Goal: Browse casually

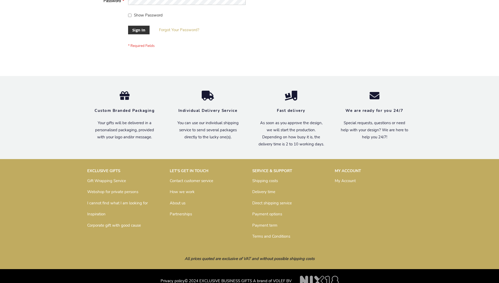
scroll to position [168, 0]
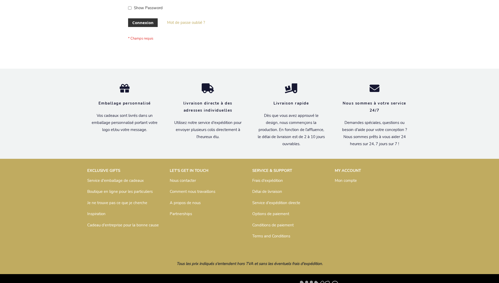
scroll to position [181, 0]
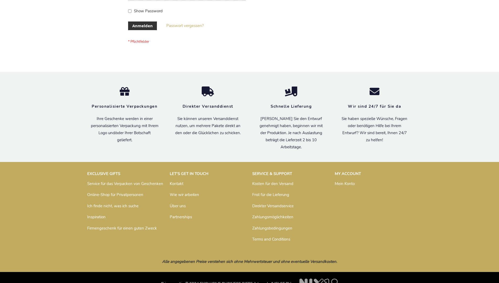
scroll to position [175, 0]
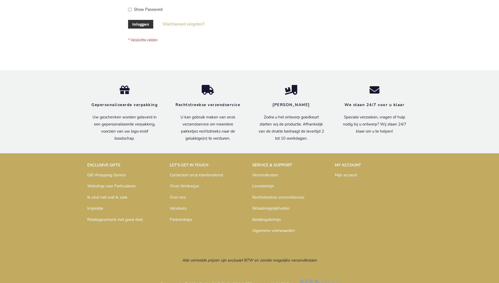
scroll to position [178, 0]
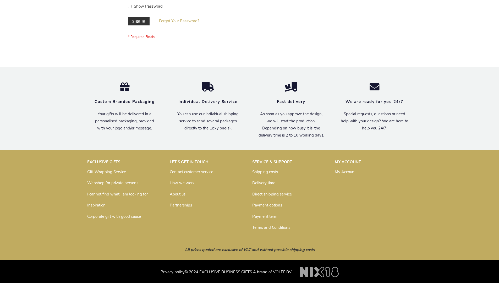
scroll to position [168, 0]
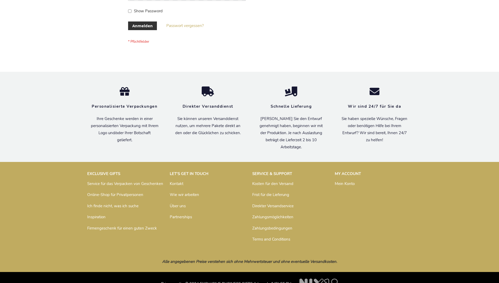
scroll to position [175, 0]
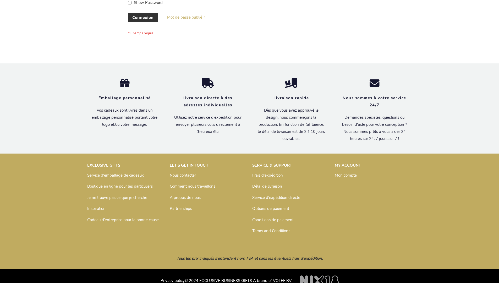
scroll to position [181, 0]
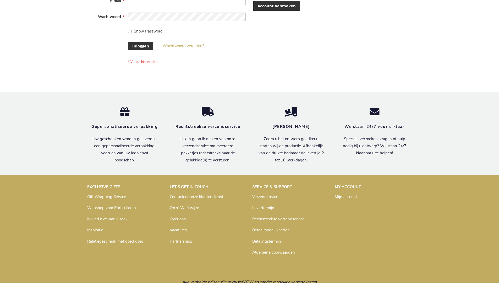
scroll to position [178, 0]
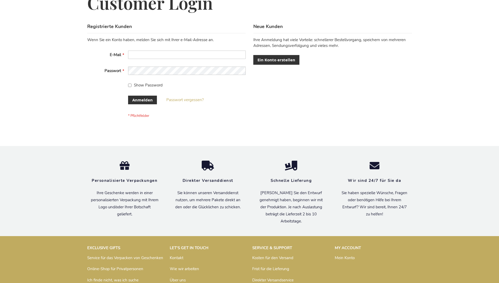
scroll to position [175, 0]
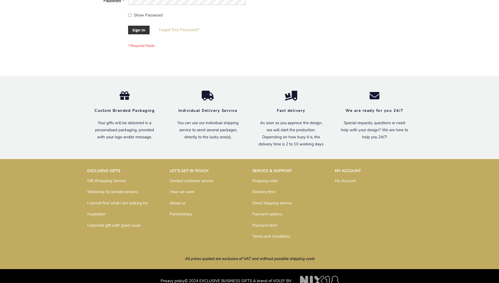
scroll to position [168, 0]
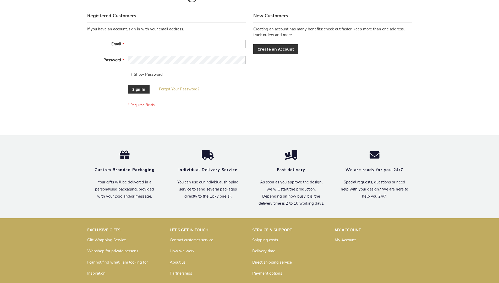
scroll to position [168, 0]
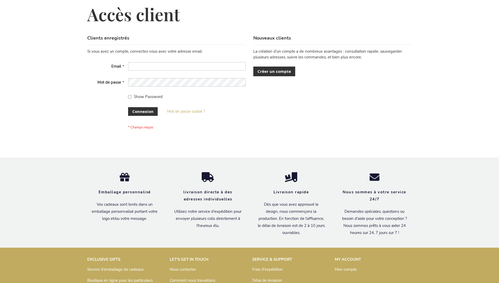
scroll to position [181, 0]
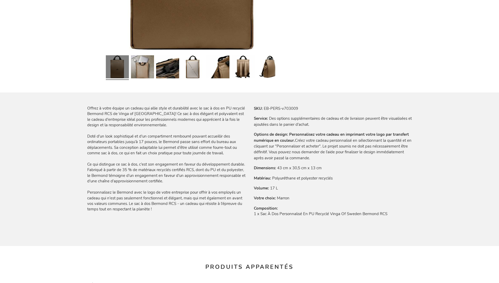
scroll to position [723, 0]
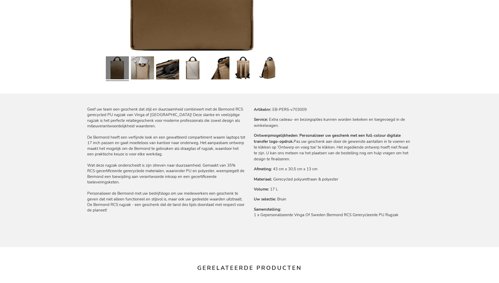
scroll to position [720, 0]
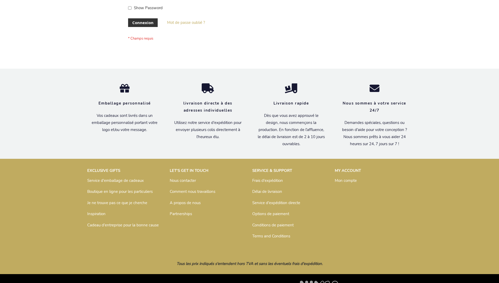
scroll to position [181, 0]
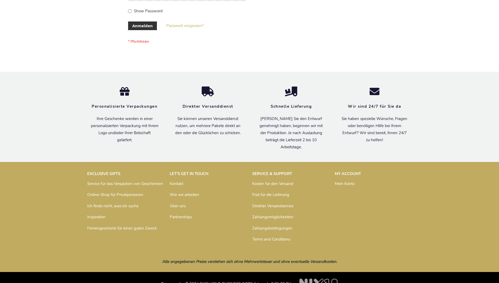
scroll to position [175, 0]
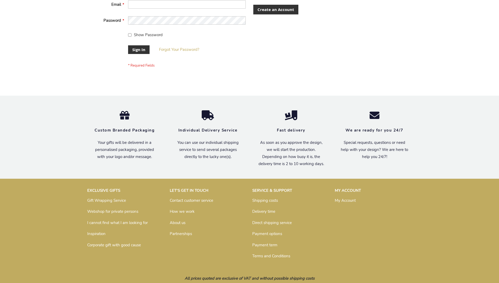
scroll to position [168, 0]
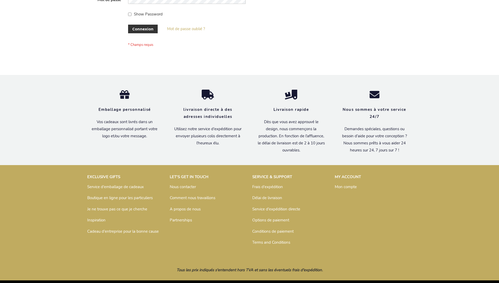
scroll to position [181, 0]
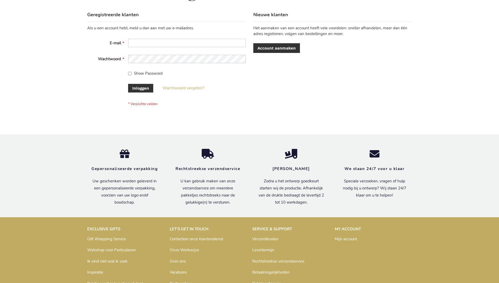
scroll to position [178, 0]
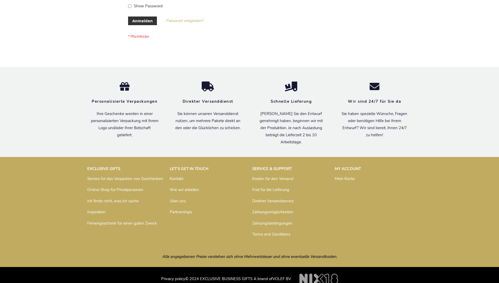
scroll to position [175, 0]
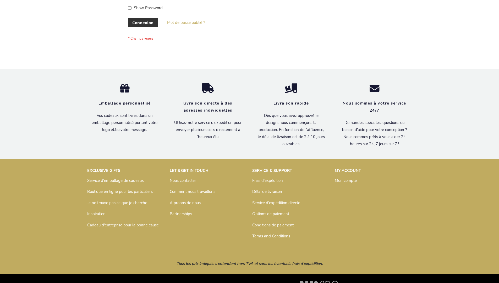
scroll to position [181, 0]
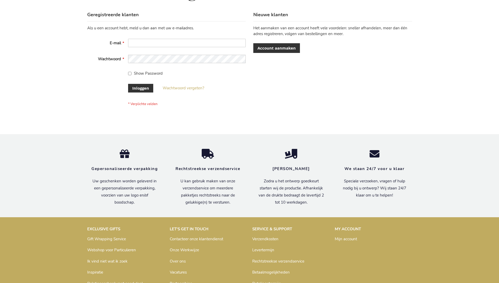
scroll to position [178, 0]
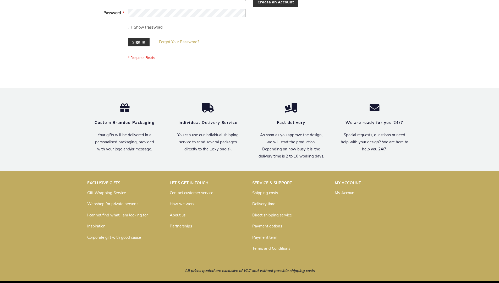
scroll to position [168, 0]
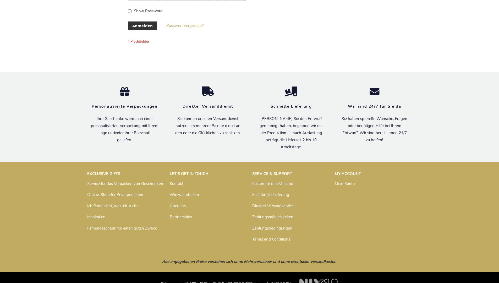
scroll to position [175, 0]
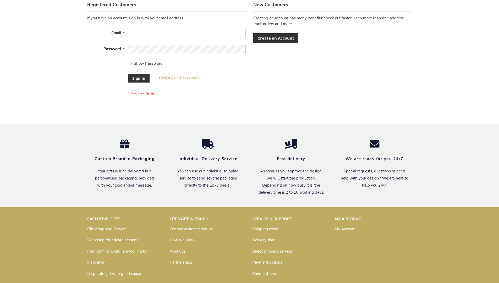
scroll to position [168, 0]
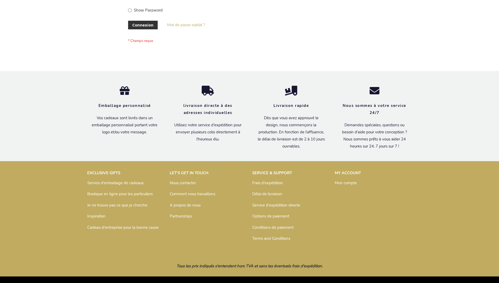
scroll to position [176, 0]
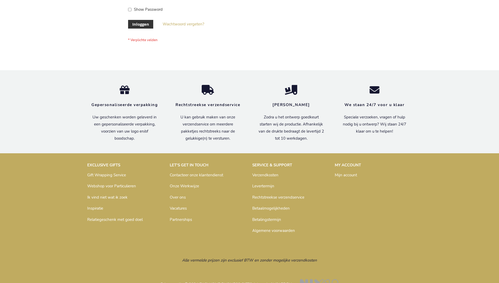
scroll to position [178, 0]
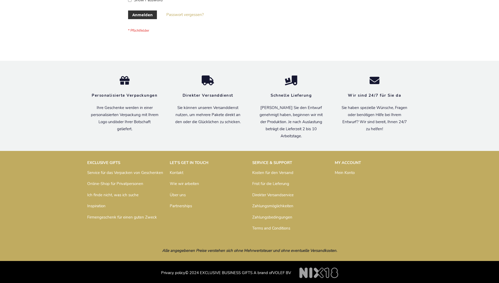
scroll to position [175, 0]
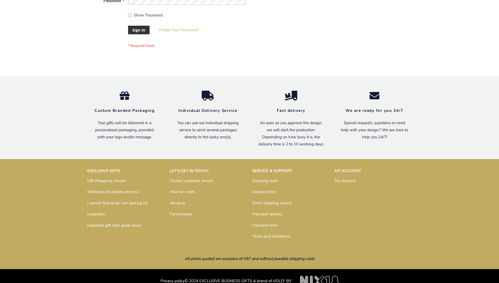
scroll to position [168, 0]
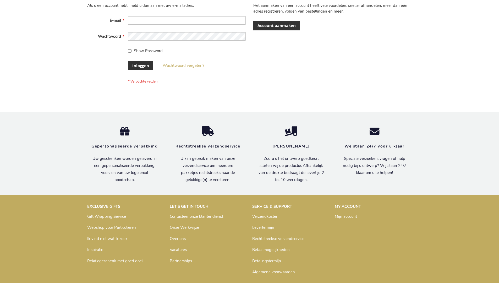
scroll to position [178, 0]
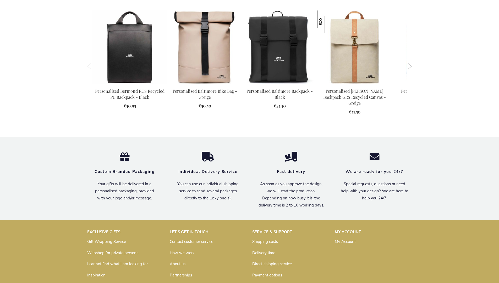
scroll to position [704, 0]
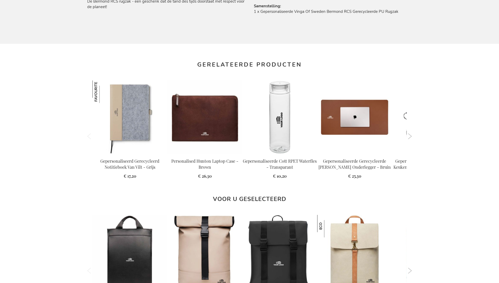
scroll to position [720, 0]
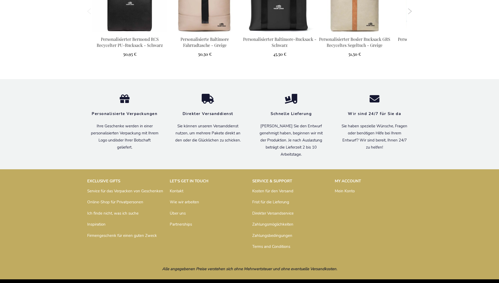
scroll to position [718, 0]
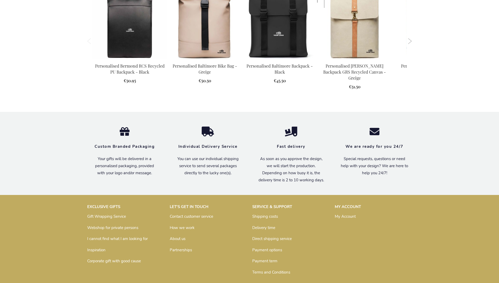
scroll to position [704, 0]
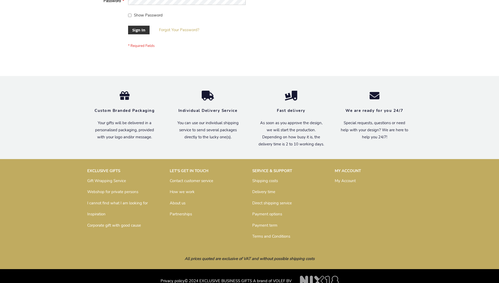
scroll to position [168, 0]
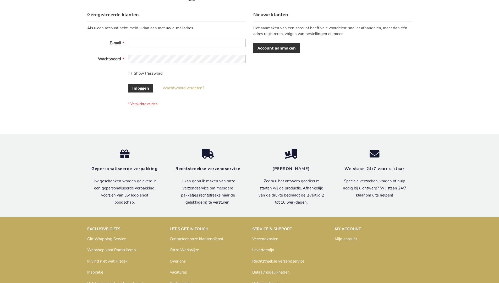
scroll to position [178, 0]
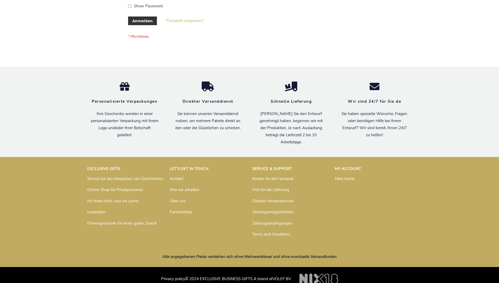
scroll to position [175, 0]
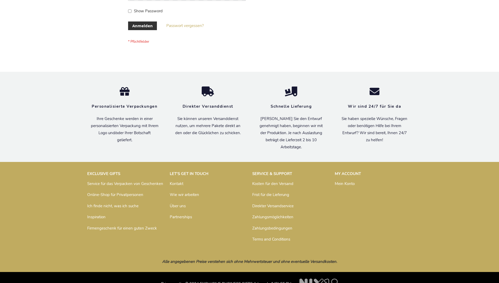
scroll to position [175, 0]
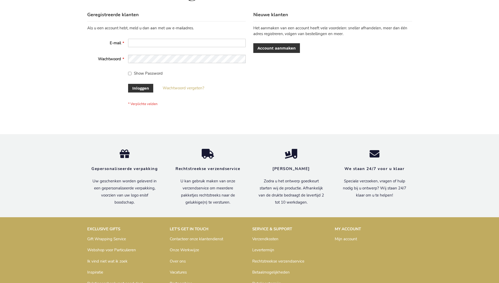
scroll to position [178, 0]
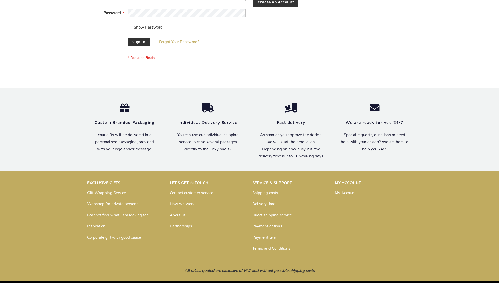
scroll to position [168, 0]
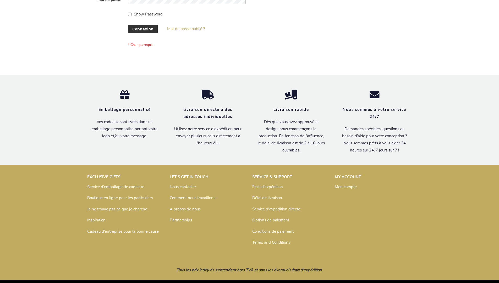
scroll to position [181, 0]
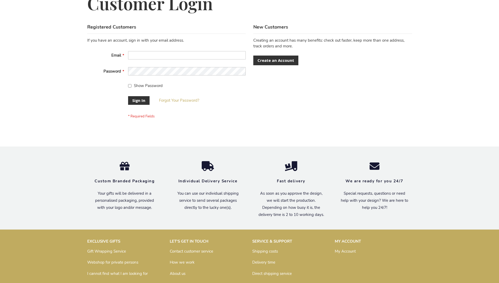
scroll to position [168, 0]
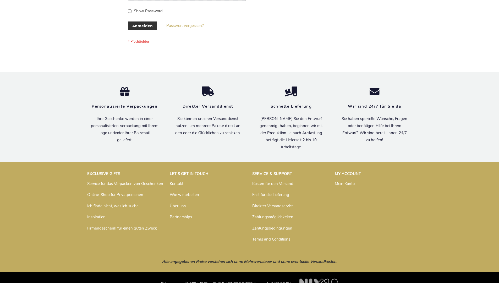
scroll to position [175, 0]
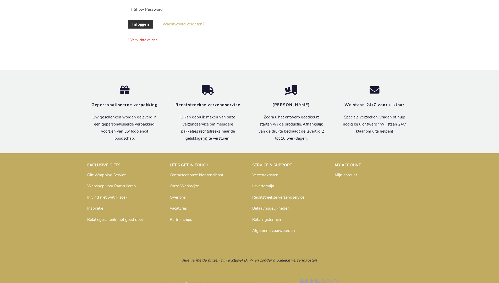
scroll to position [178, 0]
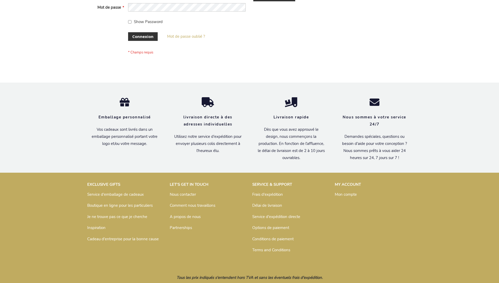
scroll to position [181, 0]
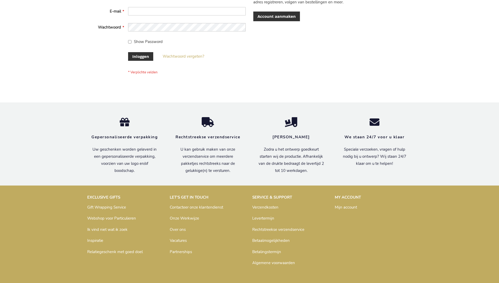
scroll to position [174, 0]
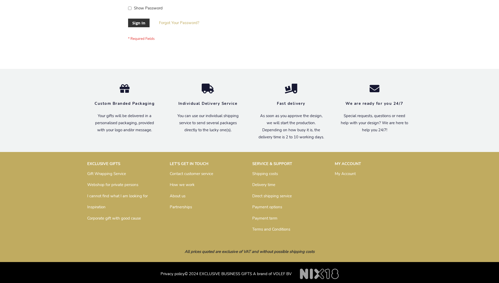
scroll to position [168, 0]
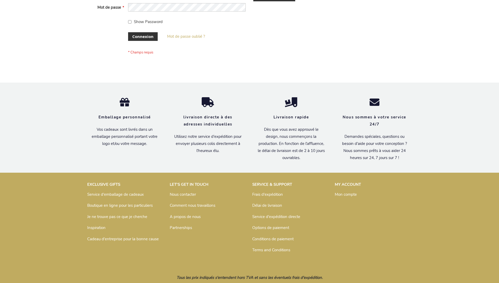
scroll to position [181, 0]
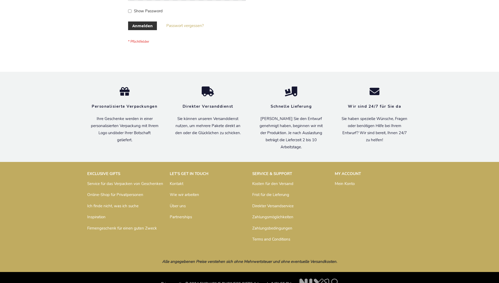
scroll to position [175, 0]
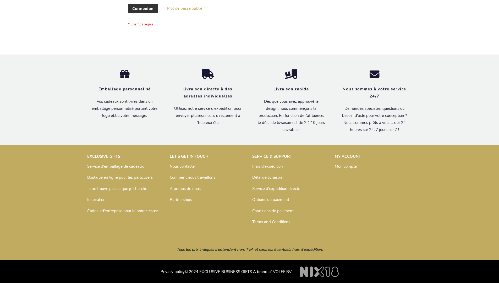
scroll to position [181, 0]
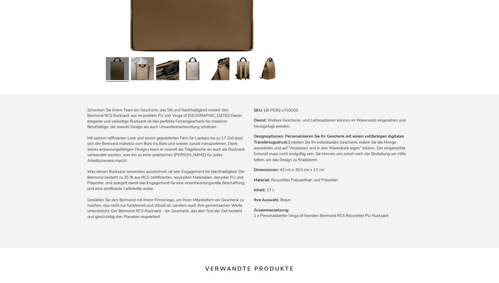
scroll to position [718, 0]
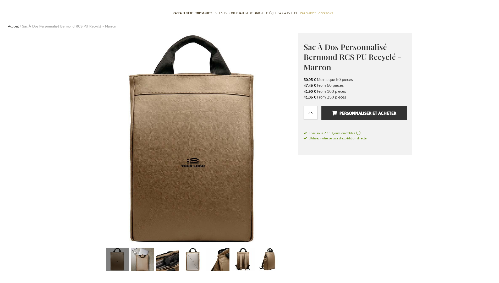
scroll to position [723, 0]
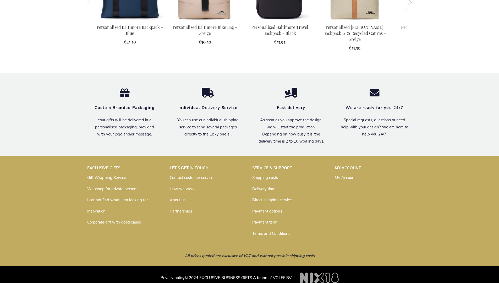
scroll to position [704, 0]
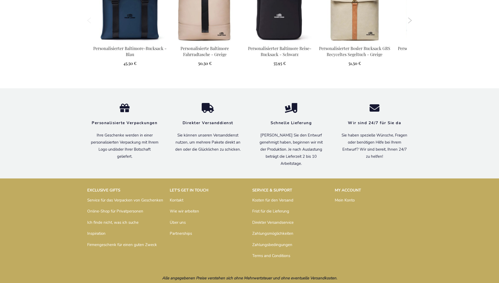
scroll to position [718, 0]
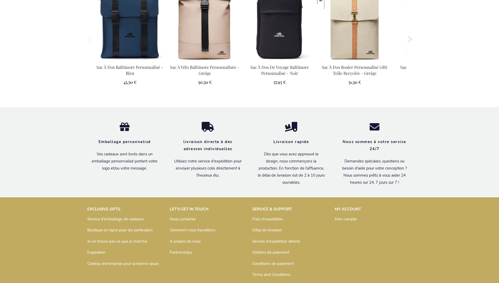
scroll to position [723, 0]
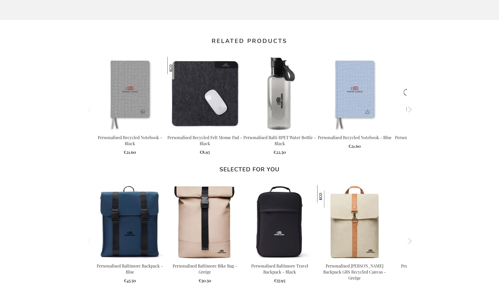
scroll to position [704, 0]
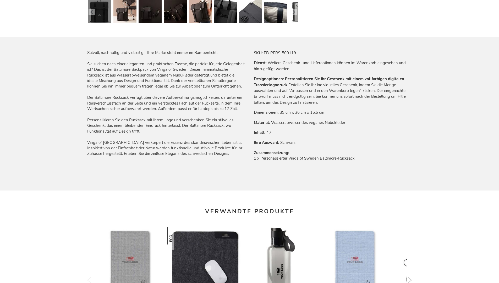
scroll to position [718, 0]
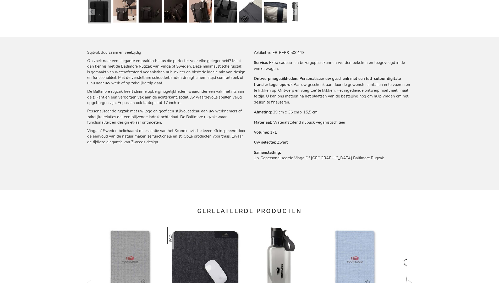
scroll to position [720, 0]
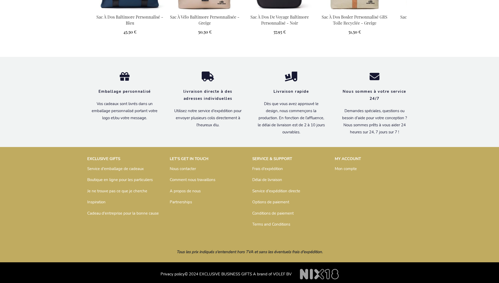
scroll to position [723, 0]
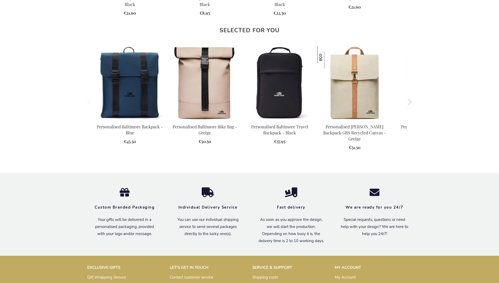
scroll to position [704, 0]
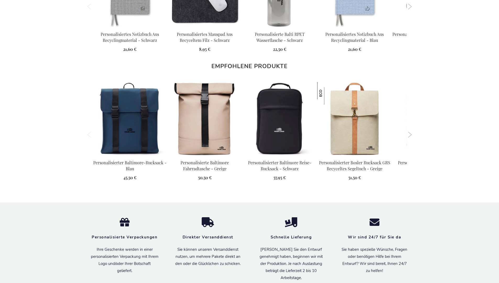
scroll to position [718, 0]
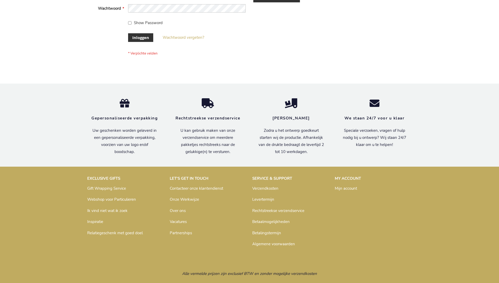
scroll to position [178, 0]
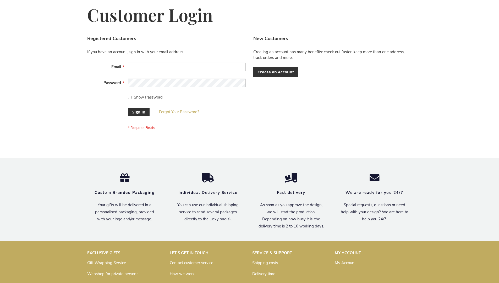
scroll to position [168, 0]
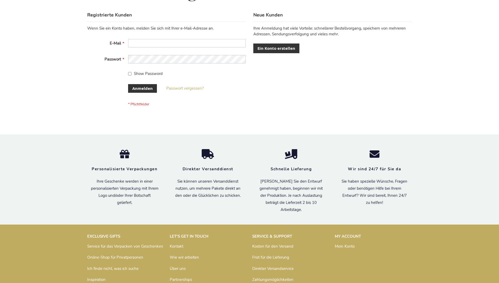
scroll to position [175, 0]
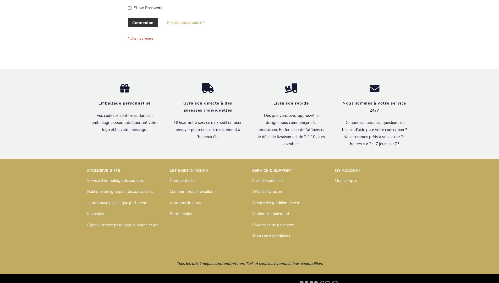
scroll to position [181, 0]
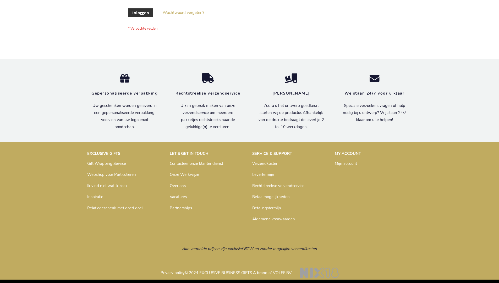
scroll to position [178, 0]
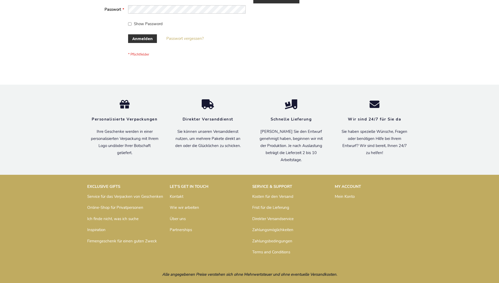
scroll to position [175, 0]
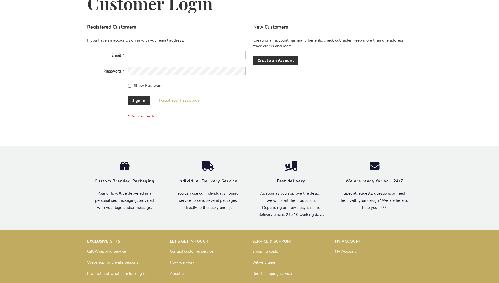
scroll to position [168, 0]
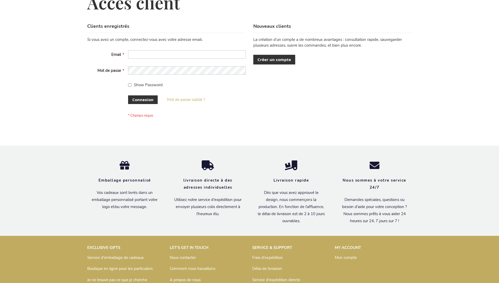
scroll to position [181, 0]
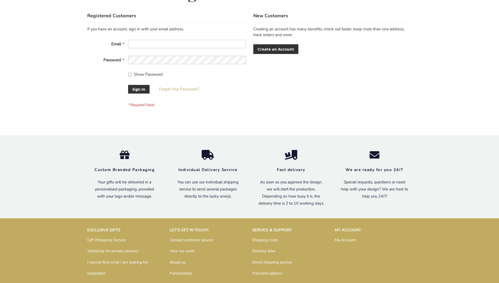
scroll to position [168, 0]
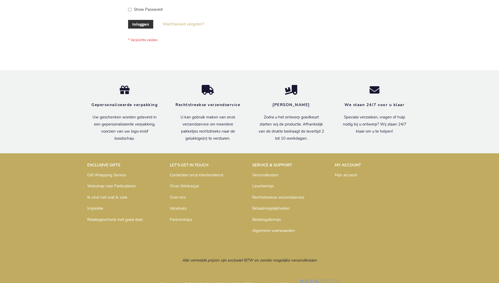
scroll to position [178, 0]
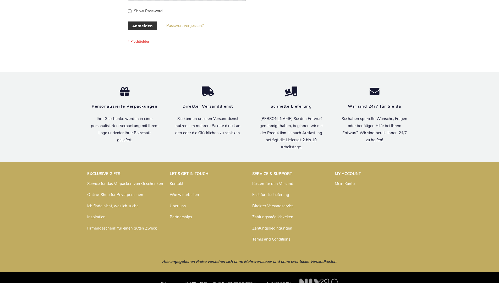
scroll to position [175, 0]
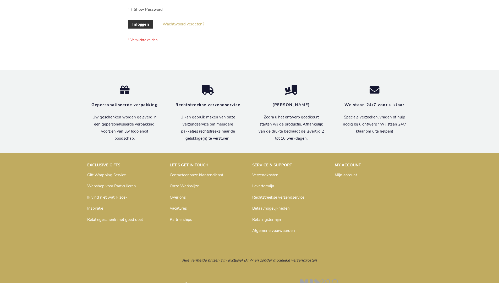
scroll to position [178, 0]
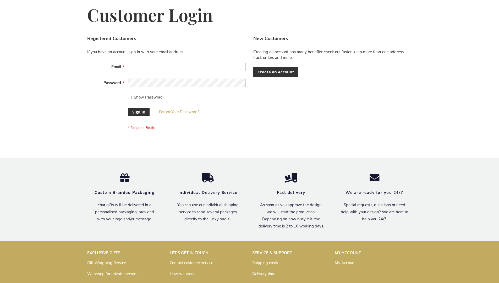
scroll to position [168, 0]
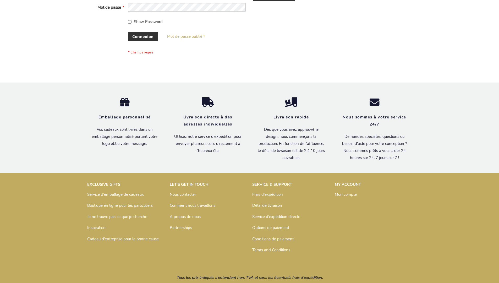
scroll to position [181, 0]
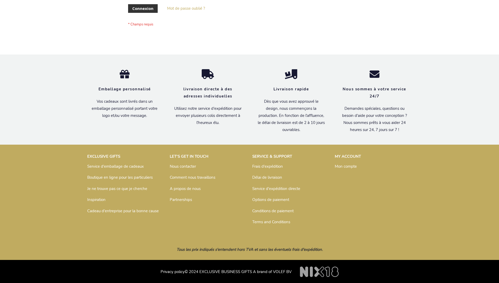
scroll to position [181, 0]
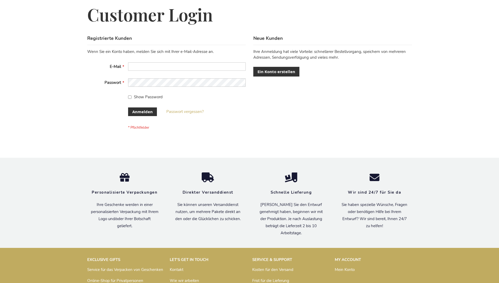
scroll to position [175, 0]
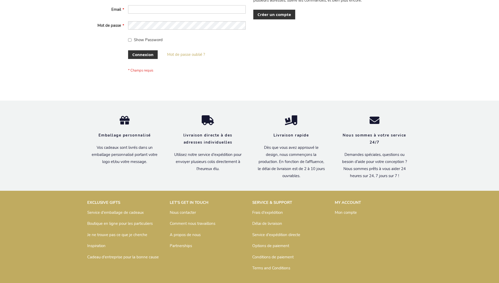
scroll to position [181, 0]
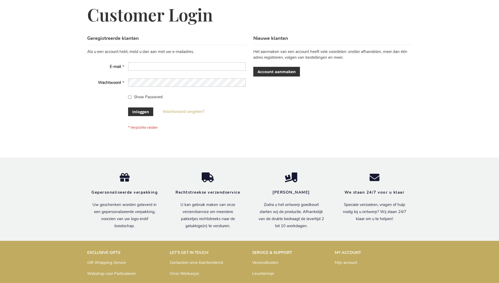
scroll to position [178, 0]
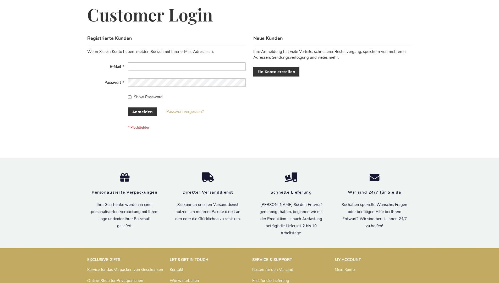
scroll to position [175, 0]
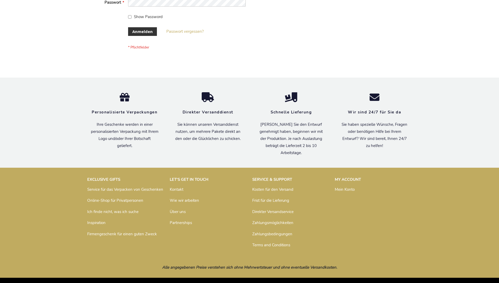
scroll to position [175, 0]
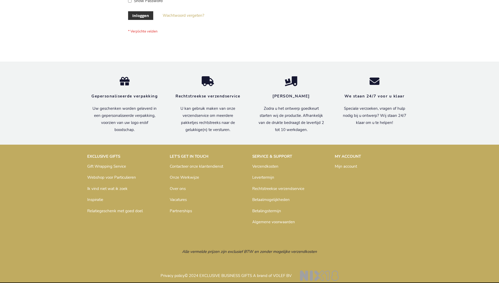
scroll to position [178, 0]
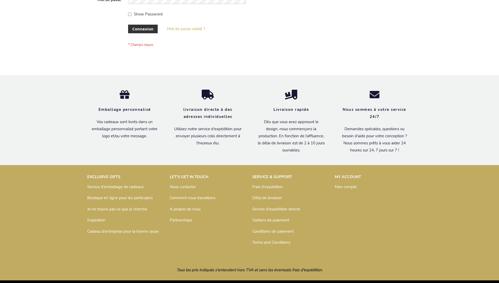
scroll to position [181, 0]
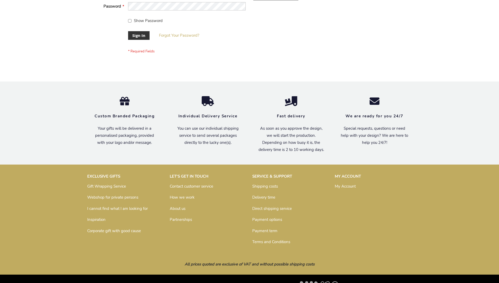
scroll to position [168, 0]
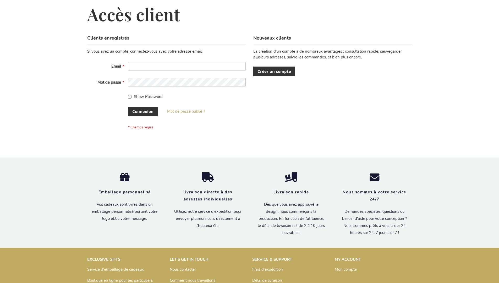
scroll to position [181, 0]
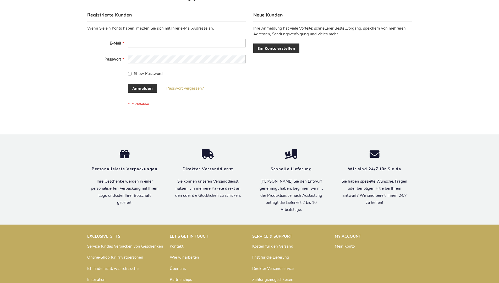
scroll to position [175, 0]
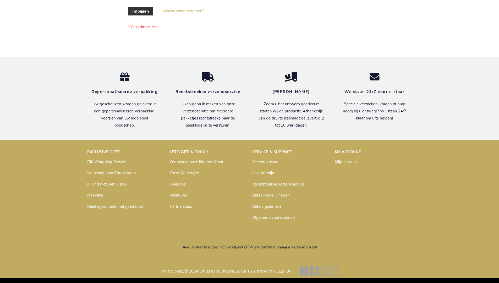
scroll to position [178, 0]
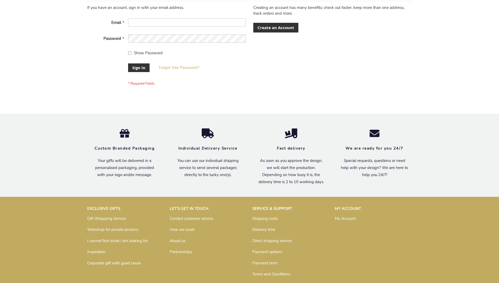
scroll to position [168, 0]
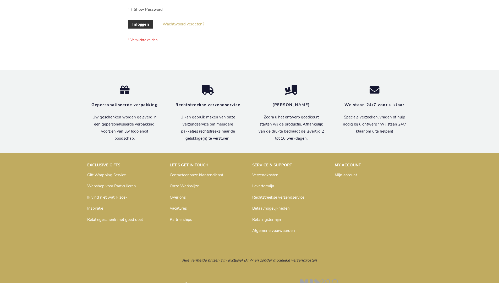
scroll to position [178, 0]
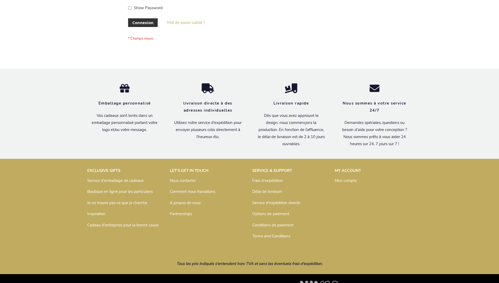
scroll to position [181, 0]
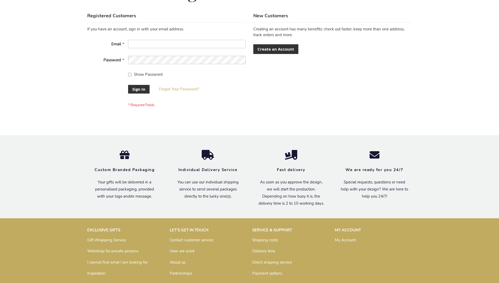
scroll to position [168, 0]
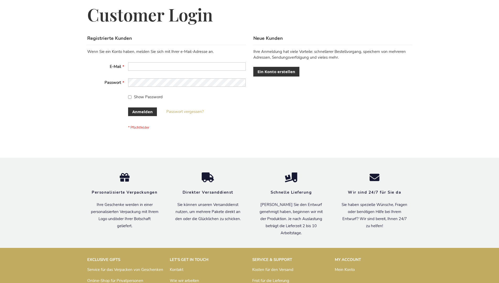
scroll to position [175, 0]
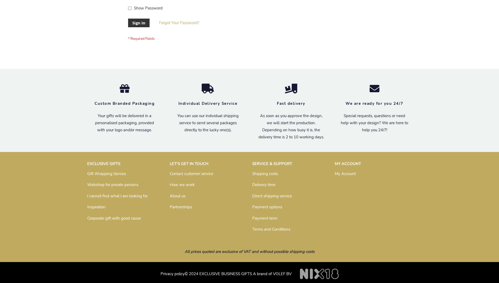
scroll to position [168, 0]
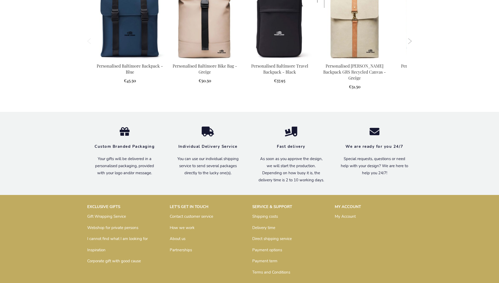
scroll to position [704, 0]
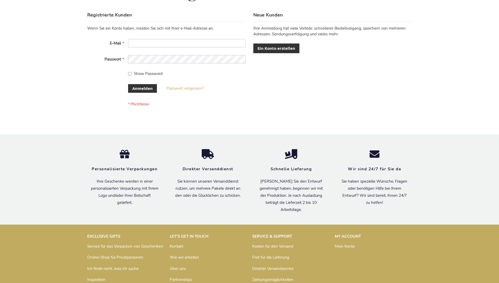
scroll to position [175, 0]
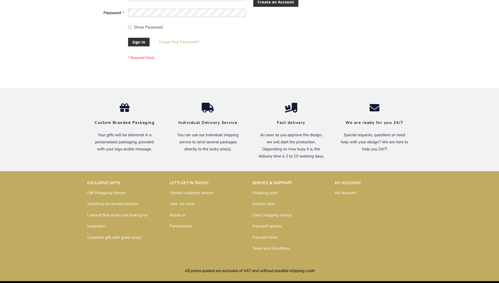
scroll to position [168, 0]
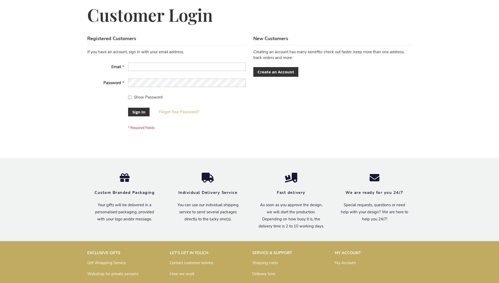
scroll to position [168, 0]
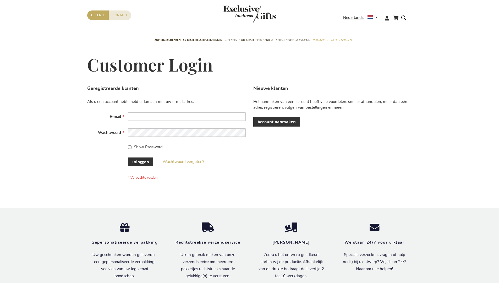
scroll to position [178, 0]
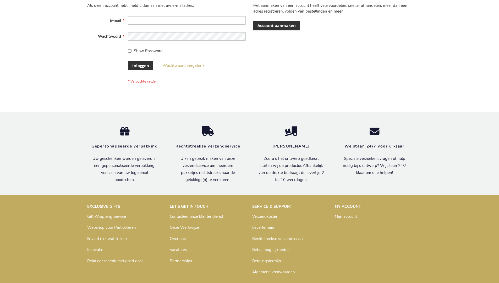
scroll to position [178, 0]
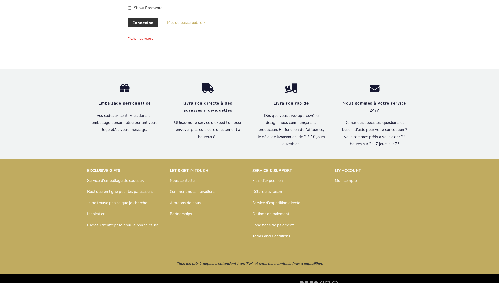
scroll to position [181, 0]
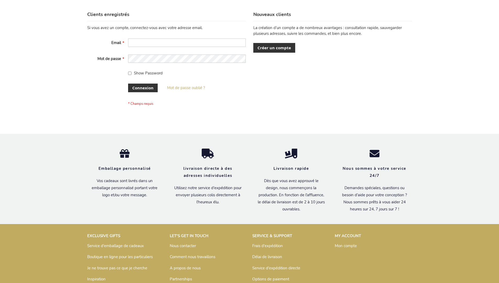
scroll to position [181, 0]
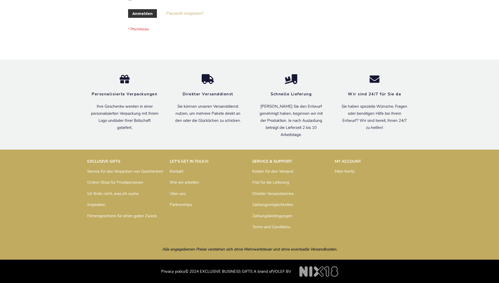
scroll to position [175, 0]
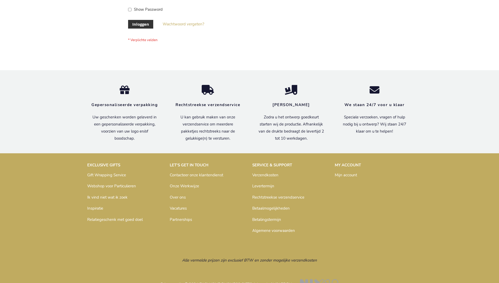
scroll to position [178, 0]
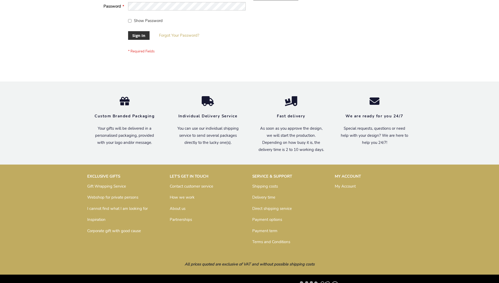
scroll to position [168, 0]
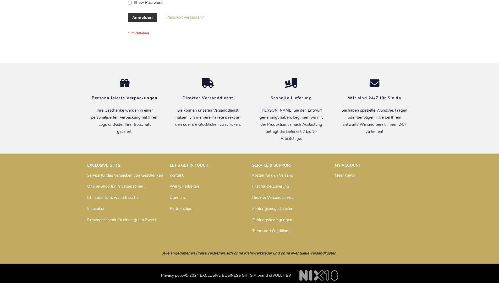
scroll to position [171, 0]
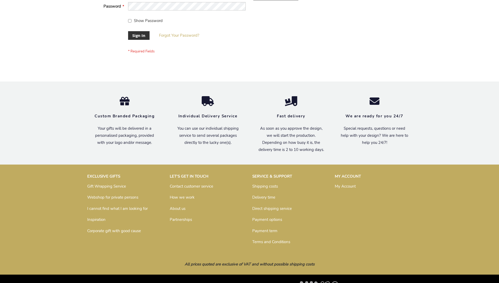
scroll to position [168, 0]
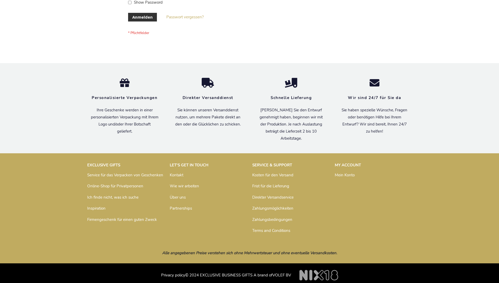
scroll to position [175, 0]
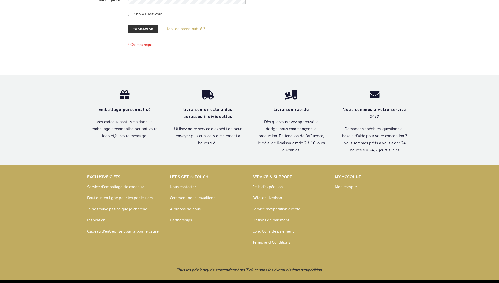
scroll to position [181, 0]
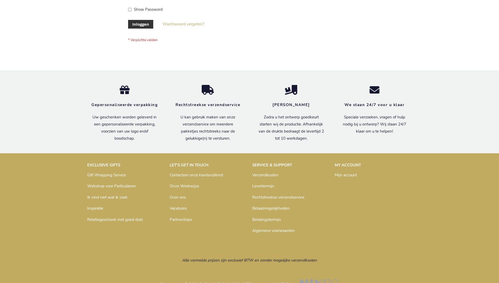
scroll to position [178, 0]
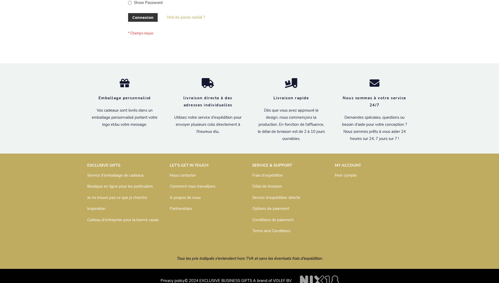
scroll to position [181, 0]
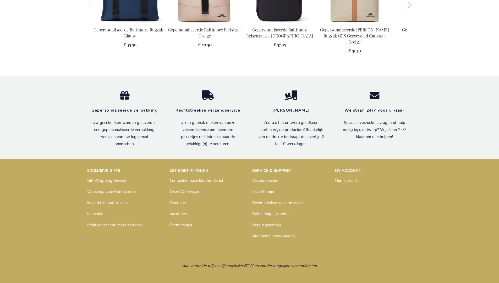
scroll to position [720, 0]
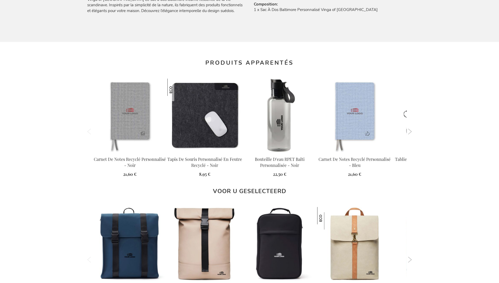
scroll to position [723, 0]
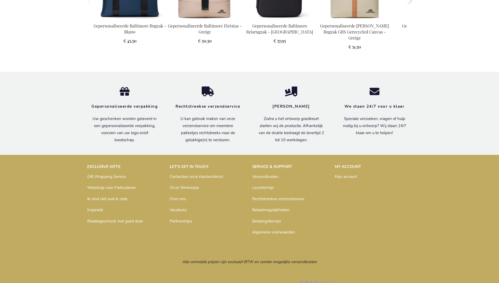
scroll to position [720, 0]
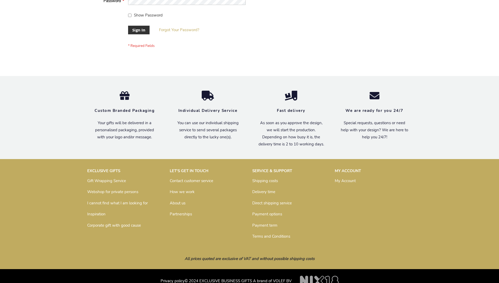
scroll to position [168, 0]
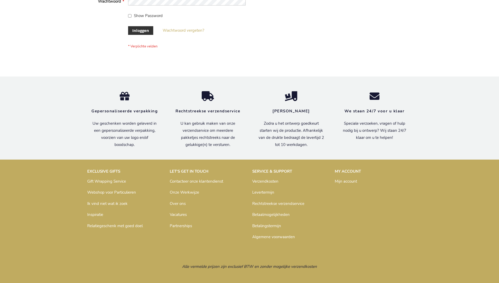
scroll to position [178, 0]
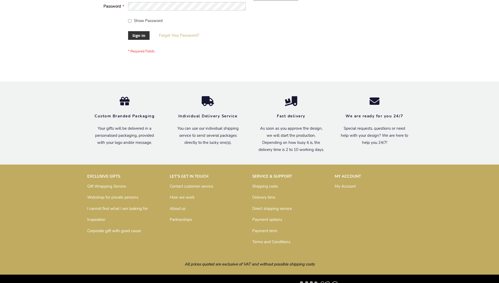
scroll to position [168, 0]
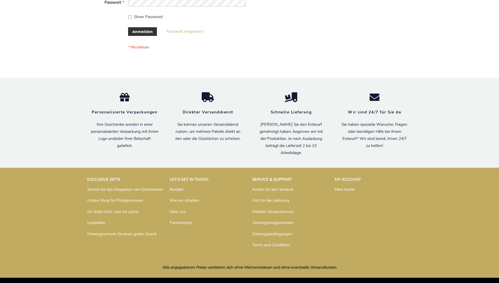
scroll to position [175, 0]
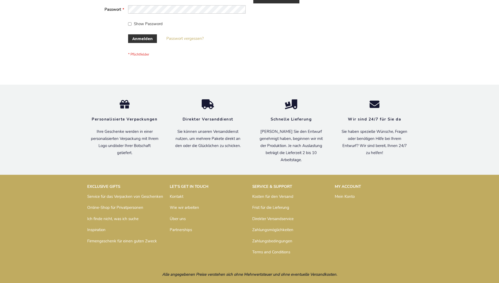
scroll to position [175, 0]
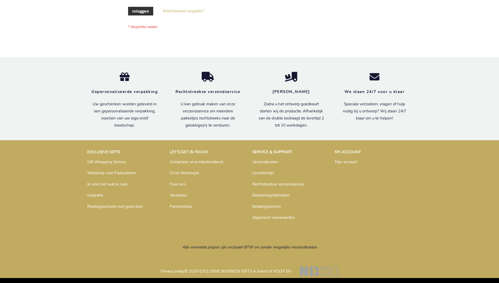
scroll to position [178, 0]
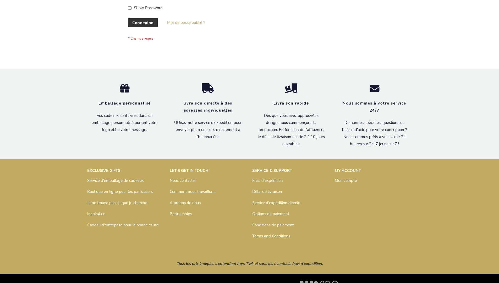
scroll to position [181, 0]
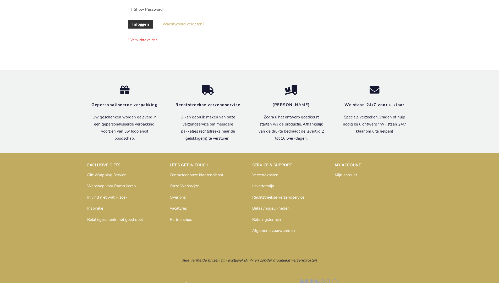
scroll to position [178, 0]
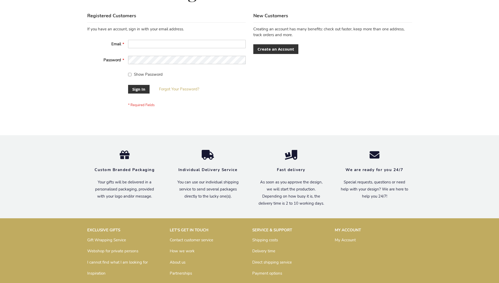
scroll to position [168, 0]
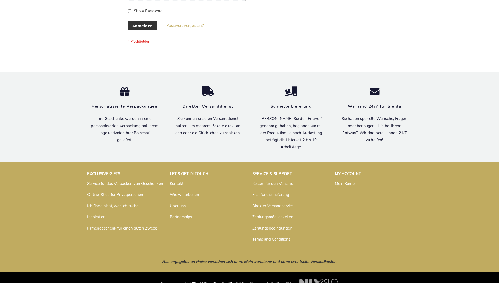
scroll to position [175, 0]
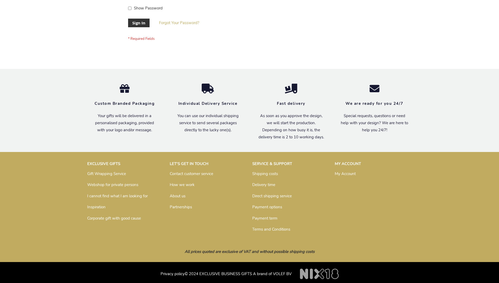
scroll to position [168, 0]
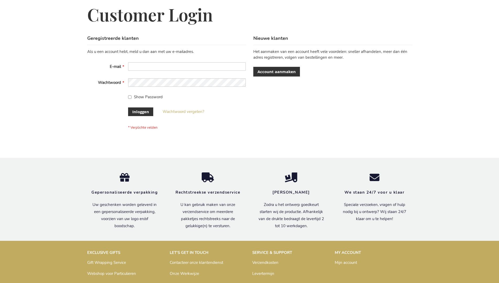
scroll to position [178, 0]
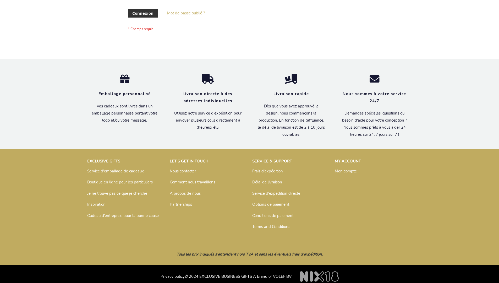
scroll to position [181, 0]
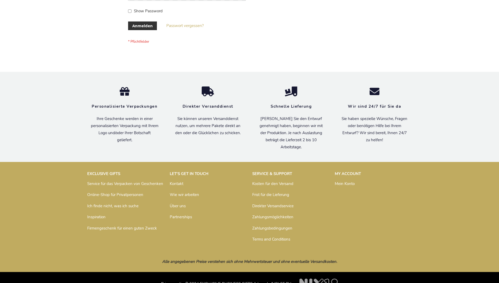
scroll to position [175, 0]
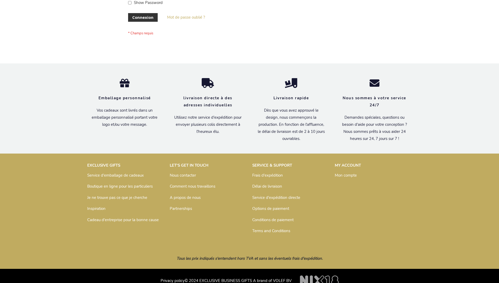
scroll to position [181, 0]
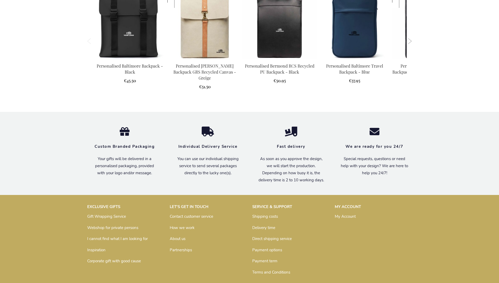
scroll to position [704, 0]
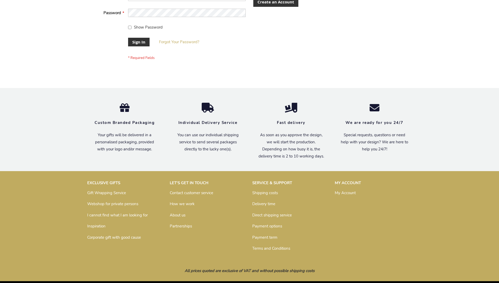
scroll to position [168, 0]
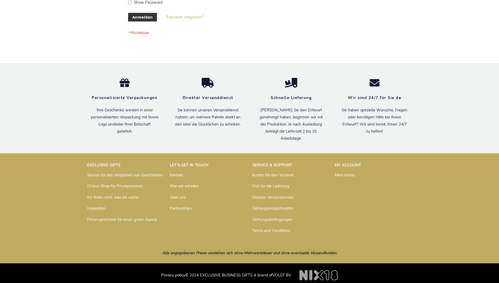
scroll to position [175, 0]
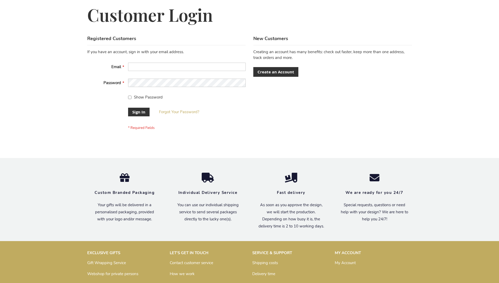
scroll to position [168, 0]
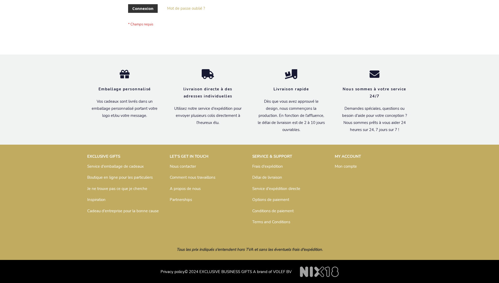
scroll to position [181, 0]
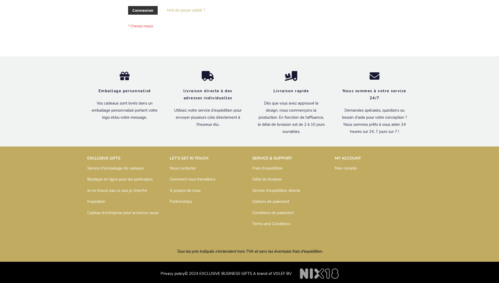
scroll to position [181, 0]
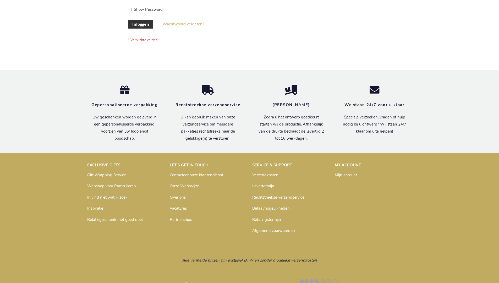
scroll to position [178, 0]
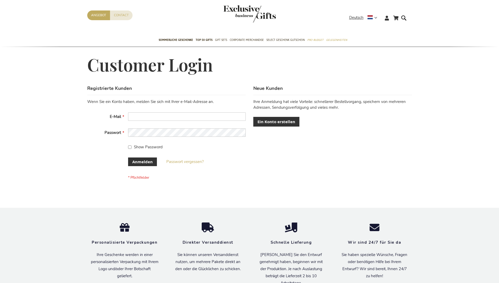
scroll to position [175, 0]
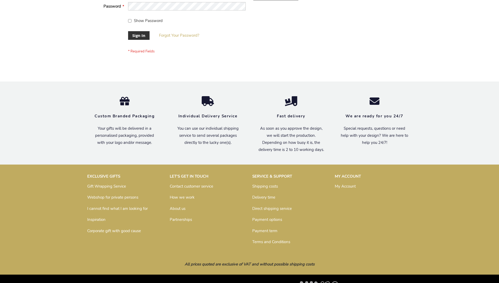
scroll to position [168, 0]
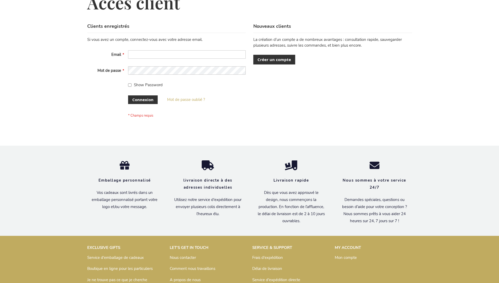
scroll to position [181, 0]
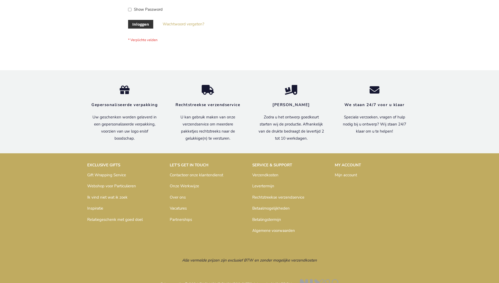
scroll to position [178, 0]
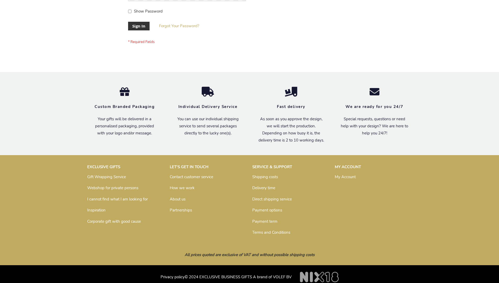
scroll to position [168, 0]
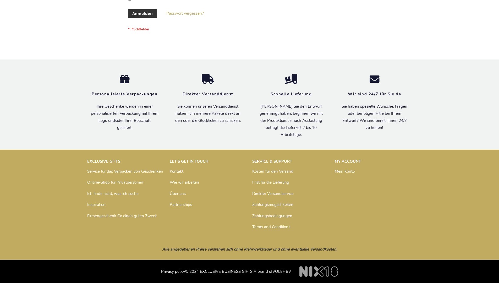
scroll to position [175, 0]
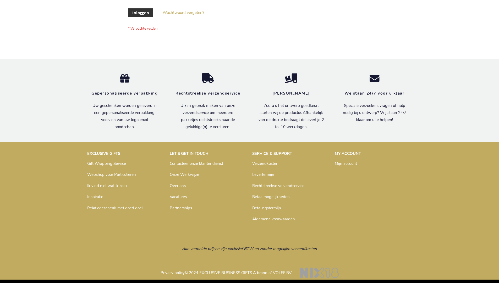
scroll to position [178, 0]
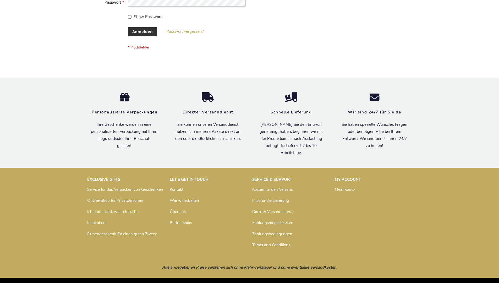
scroll to position [175, 0]
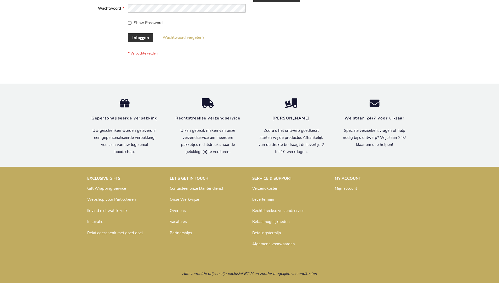
scroll to position [178, 0]
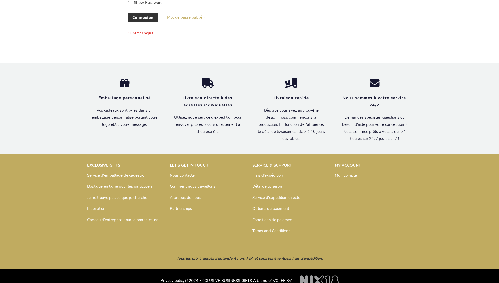
scroll to position [181, 0]
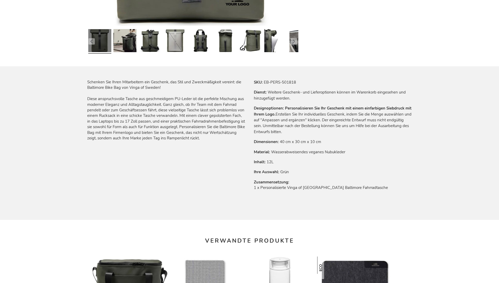
scroll to position [718, 0]
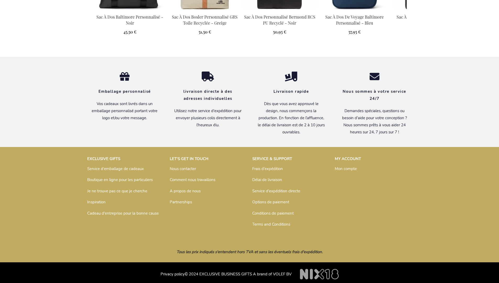
scroll to position [723, 0]
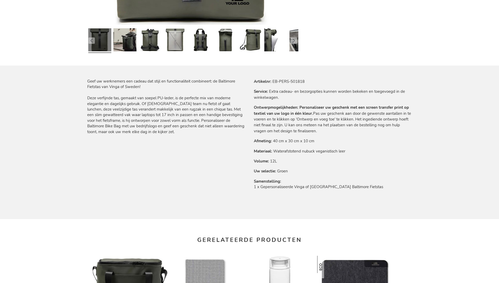
scroll to position [720, 0]
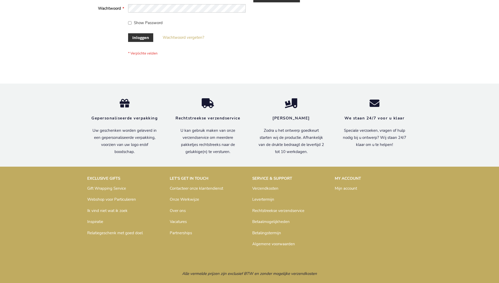
scroll to position [178, 0]
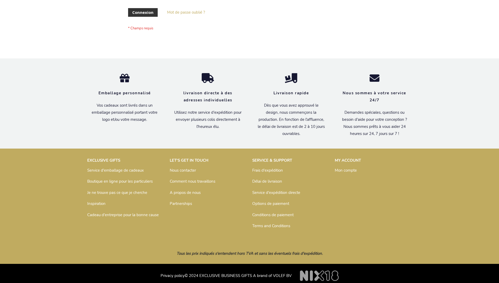
scroll to position [176, 0]
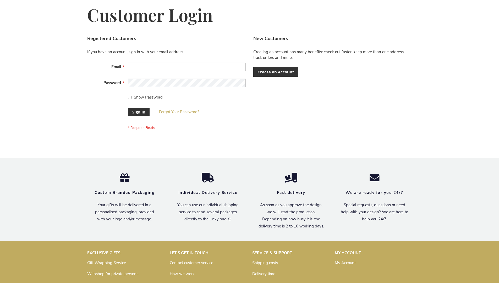
scroll to position [168, 0]
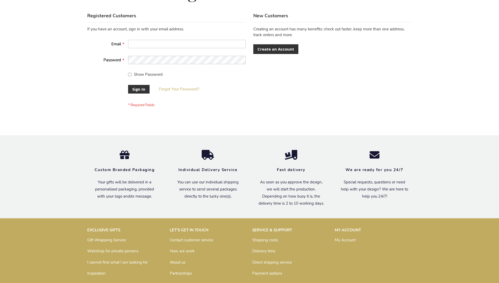
scroll to position [168, 0]
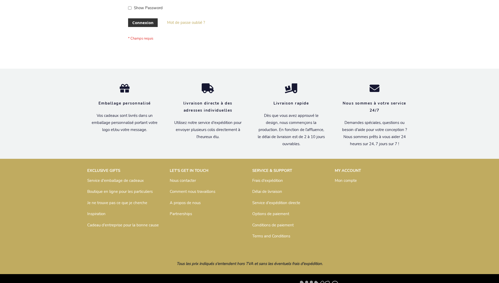
scroll to position [181, 0]
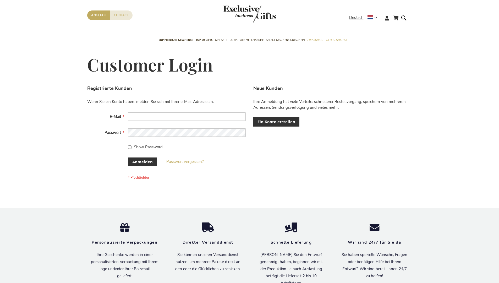
scroll to position [175, 0]
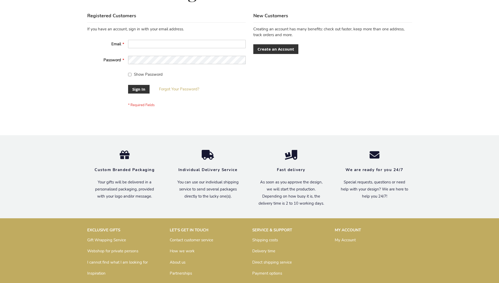
scroll to position [168, 0]
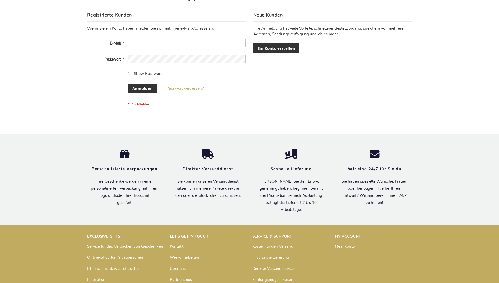
scroll to position [175, 0]
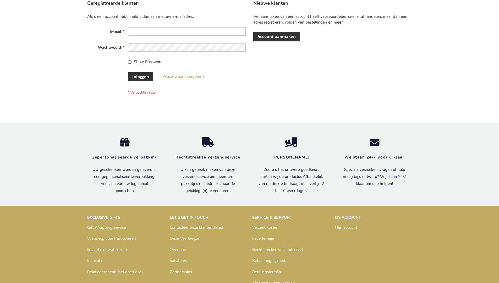
scroll to position [178, 0]
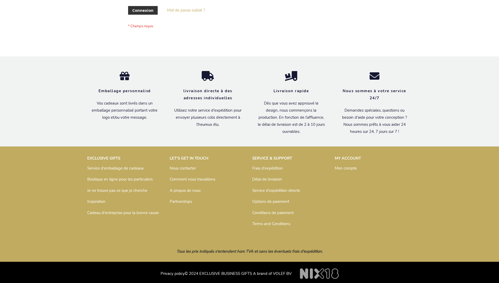
scroll to position [181, 0]
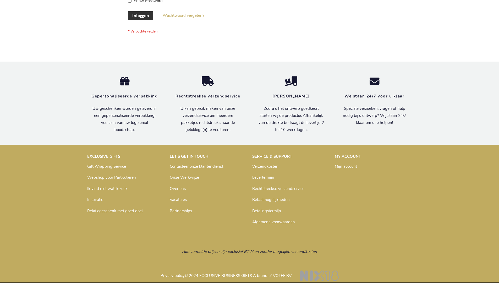
scroll to position [178, 0]
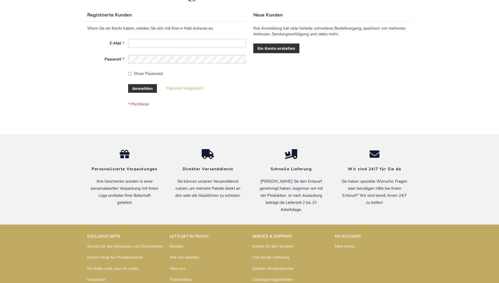
scroll to position [175, 0]
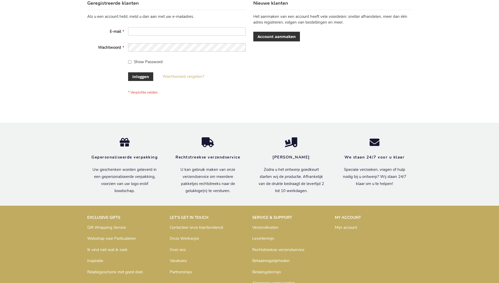
scroll to position [178, 0]
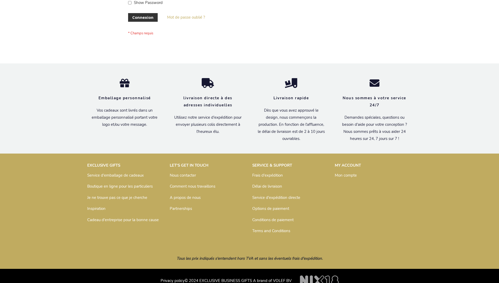
scroll to position [181, 0]
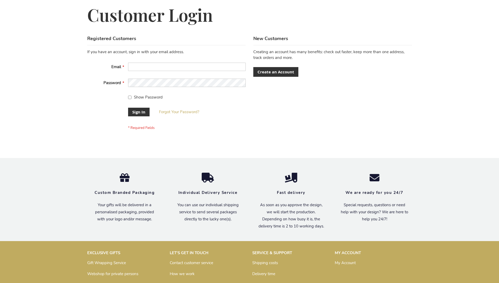
scroll to position [168, 0]
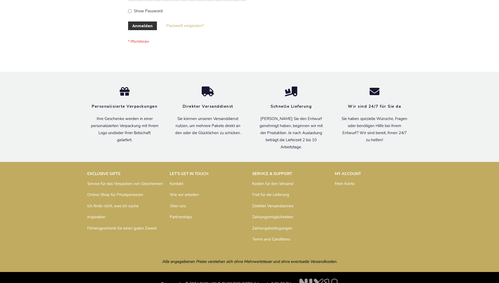
scroll to position [175, 0]
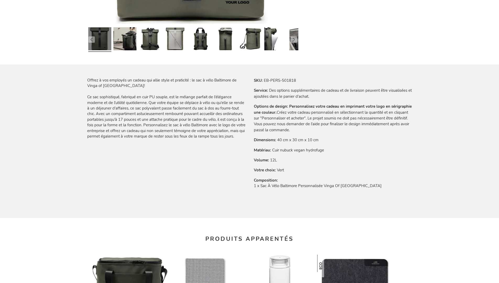
scroll to position [723, 0]
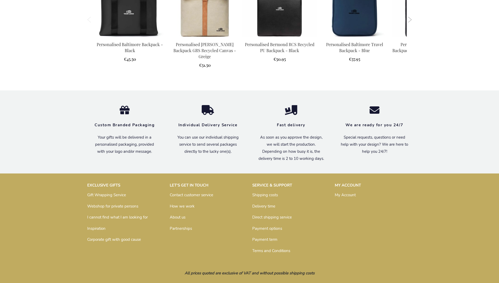
scroll to position [704, 0]
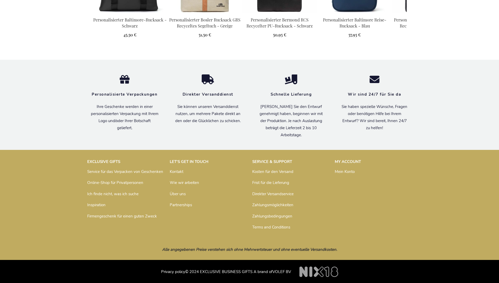
scroll to position [718, 0]
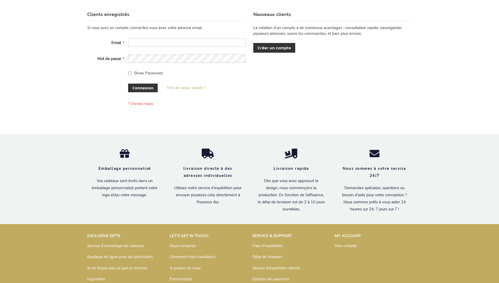
scroll to position [181, 0]
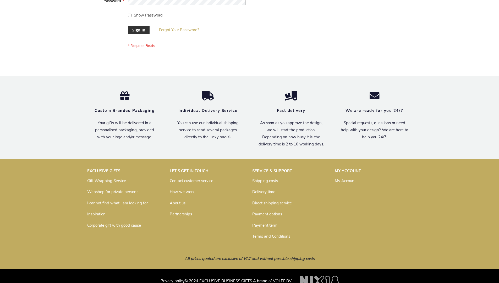
scroll to position [168, 0]
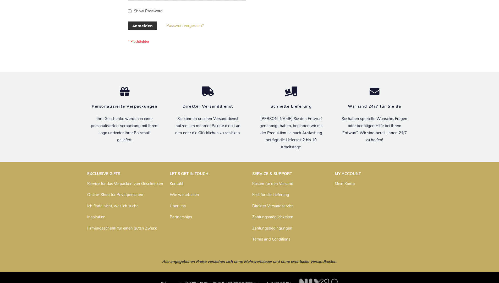
scroll to position [175, 0]
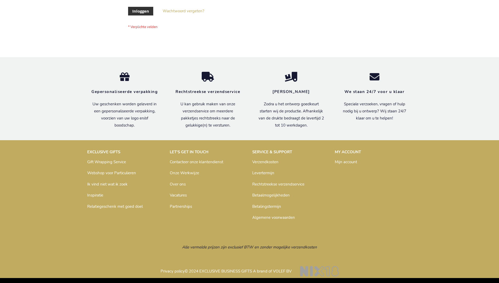
scroll to position [178, 0]
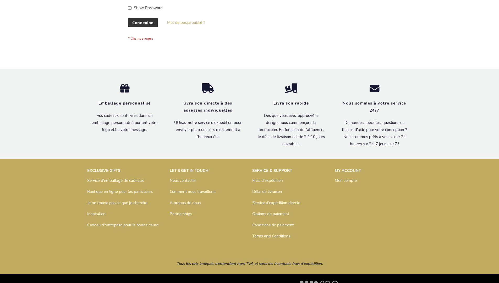
scroll to position [181, 0]
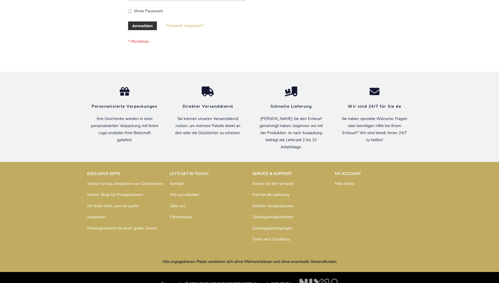
scroll to position [175, 0]
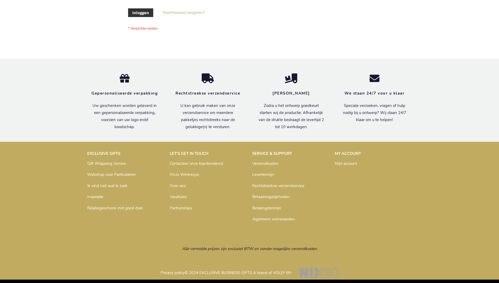
scroll to position [178, 0]
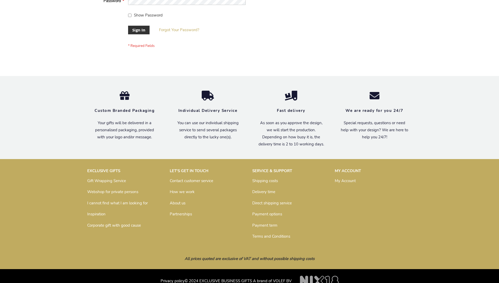
scroll to position [168, 0]
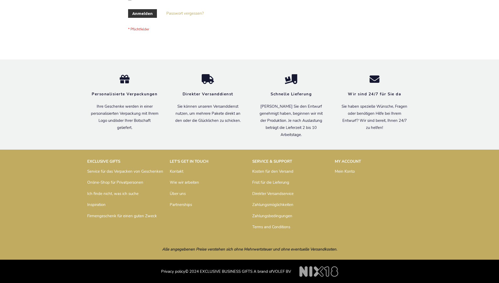
scroll to position [175, 0]
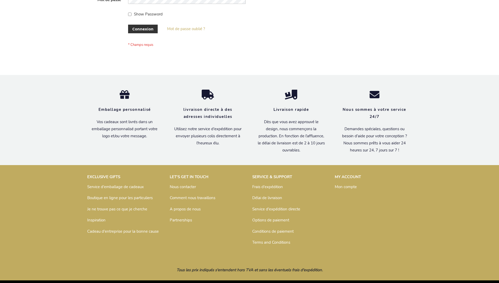
scroll to position [181, 0]
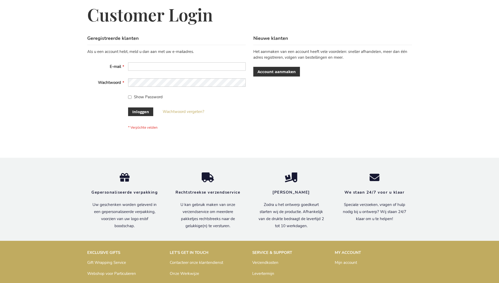
scroll to position [178, 0]
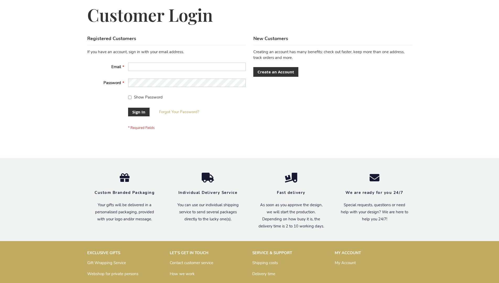
scroll to position [168, 0]
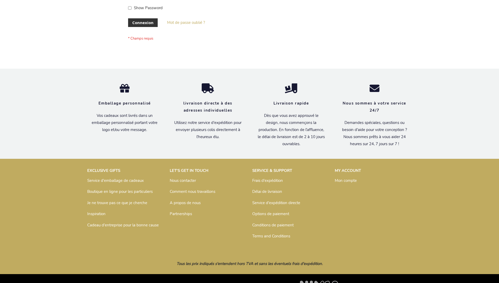
scroll to position [181, 0]
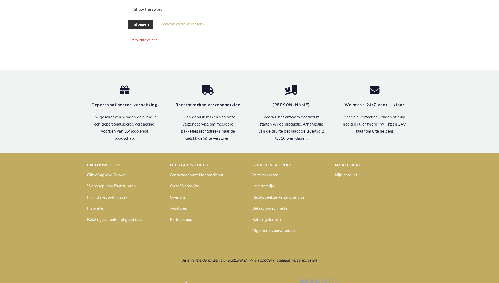
scroll to position [178, 0]
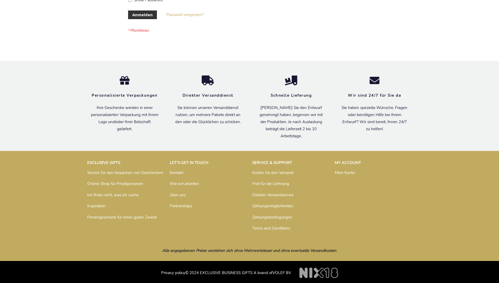
scroll to position [175, 0]
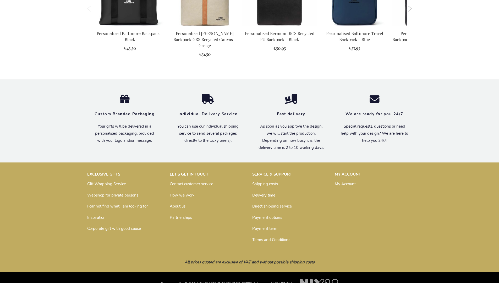
scroll to position [704, 0]
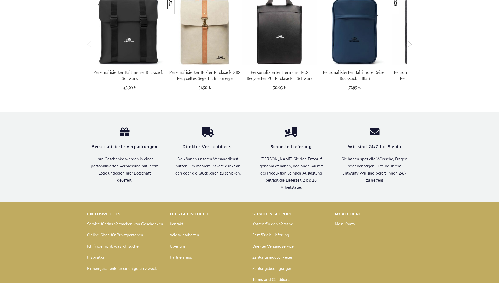
scroll to position [718, 0]
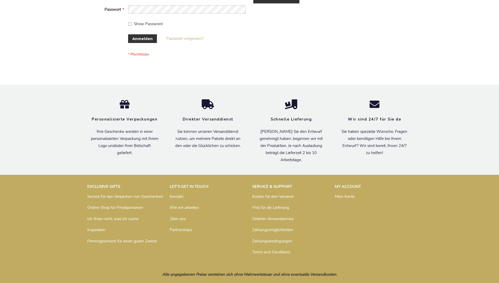
scroll to position [175, 0]
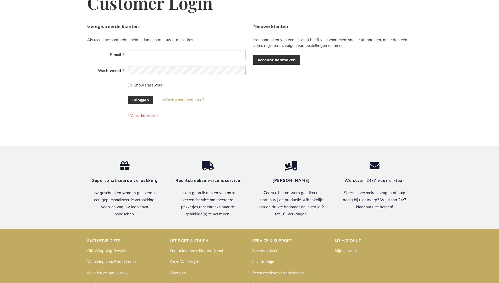
scroll to position [178, 0]
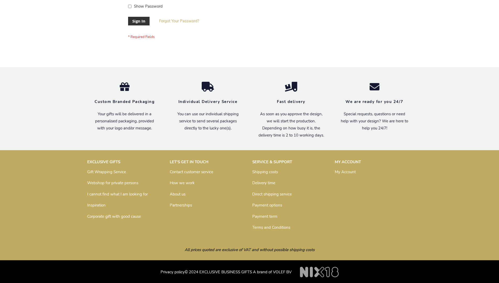
scroll to position [168, 0]
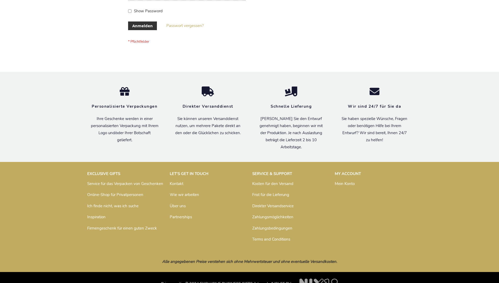
scroll to position [175, 0]
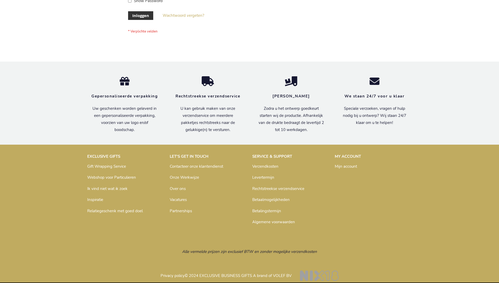
scroll to position [178, 0]
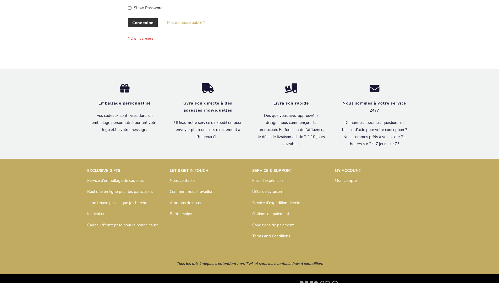
scroll to position [181, 0]
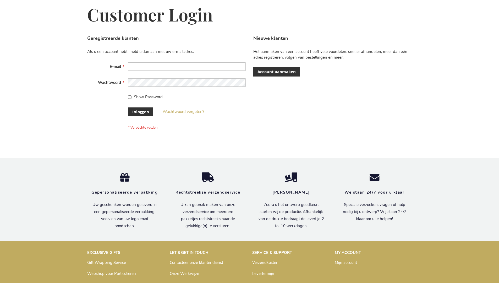
scroll to position [178, 0]
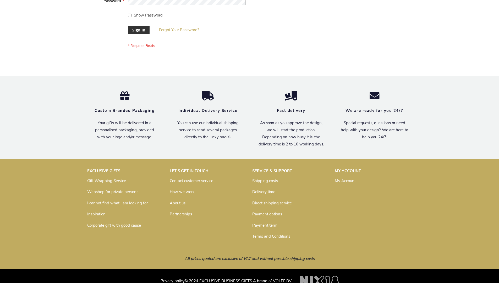
scroll to position [168, 0]
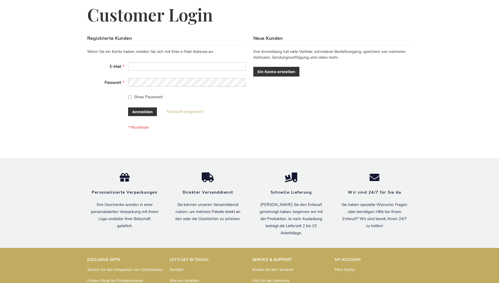
scroll to position [175, 0]
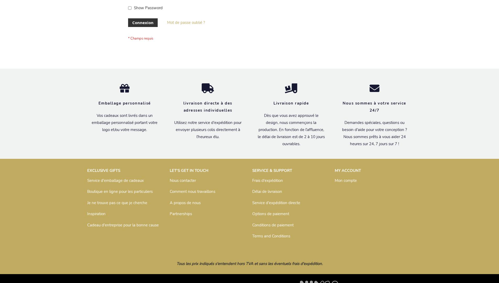
scroll to position [181, 0]
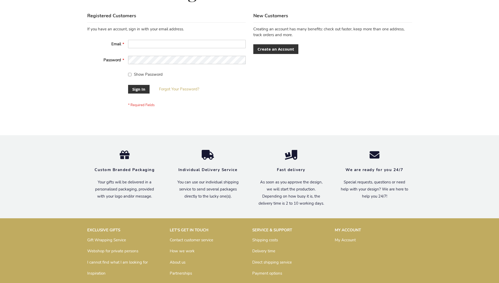
scroll to position [168, 0]
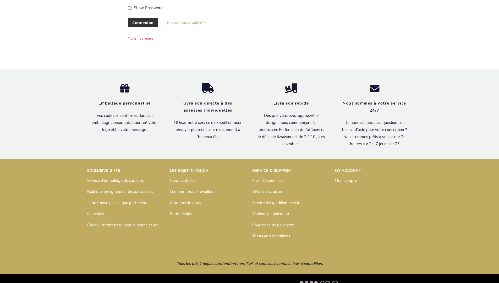
scroll to position [181, 0]
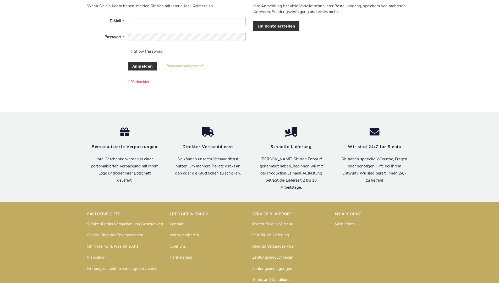
scroll to position [175, 0]
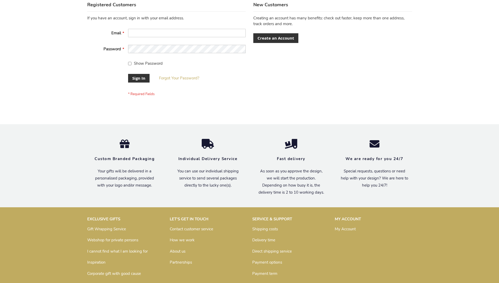
scroll to position [168, 0]
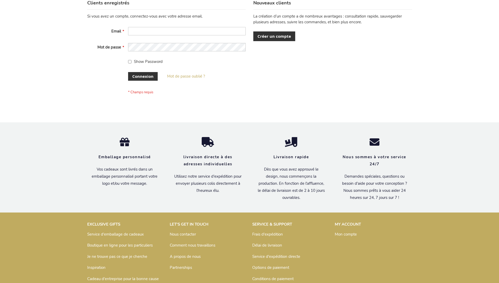
scroll to position [181, 0]
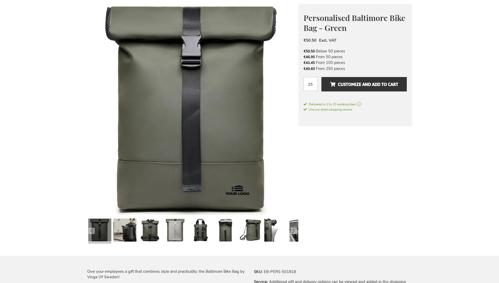
scroll to position [704, 0]
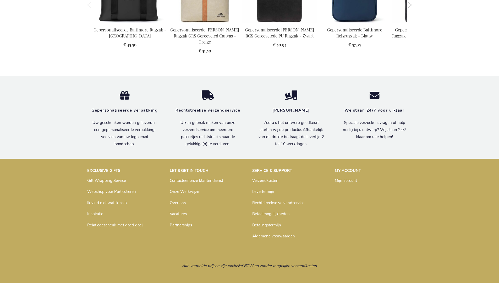
scroll to position [720, 0]
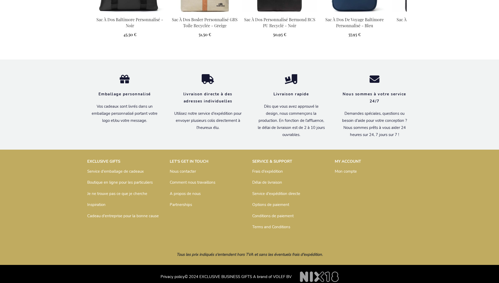
scroll to position [723, 0]
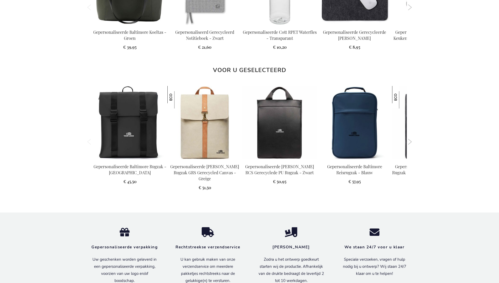
scroll to position [720, 0]
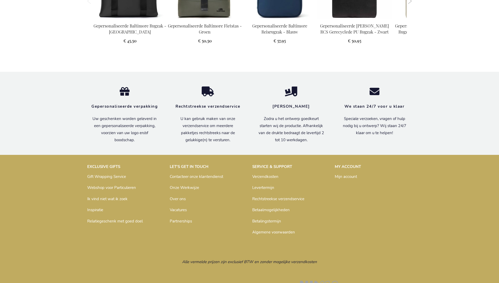
scroll to position [720, 0]
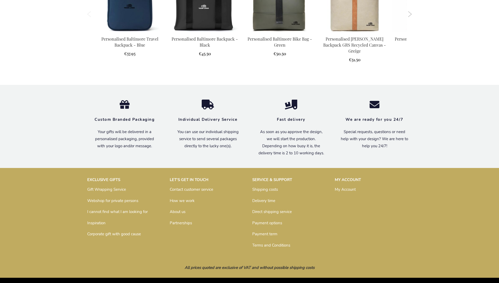
scroll to position [704, 0]
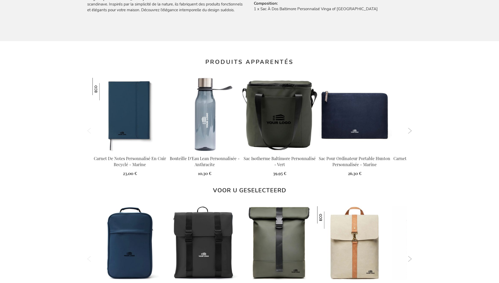
scroll to position [723, 0]
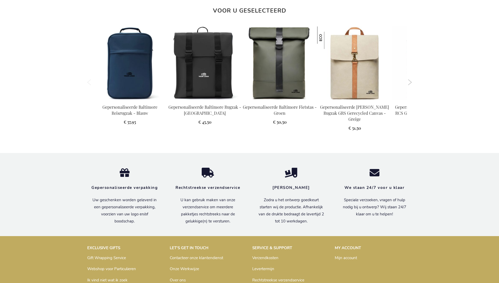
scroll to position [720, 0]
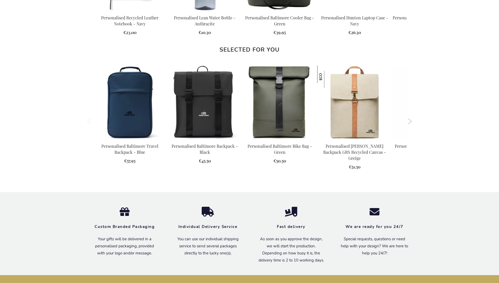
scroll to position [704, 0]
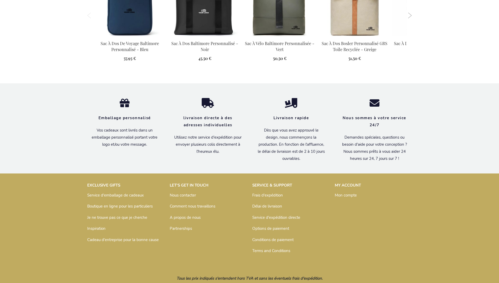
scroll to position [723, 0]
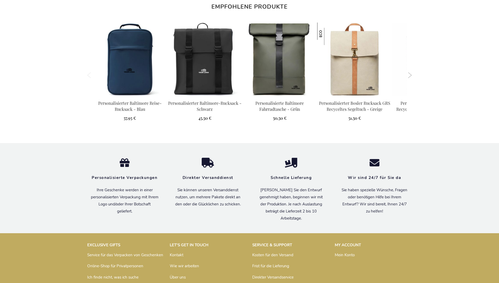
scroll to position [718, 0]
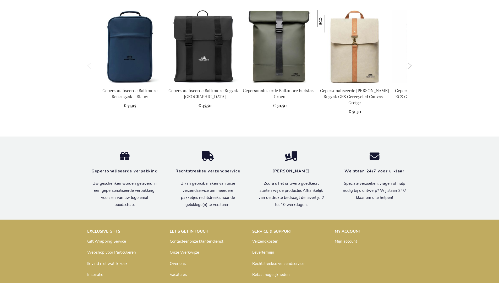
scroll to position [720, 0]
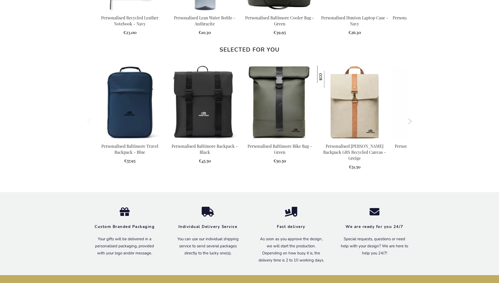
scroll to position [704, 0]
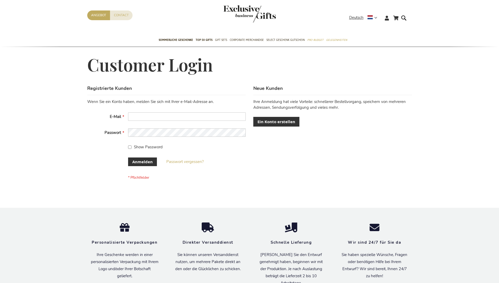
scroll to position [175, 0]
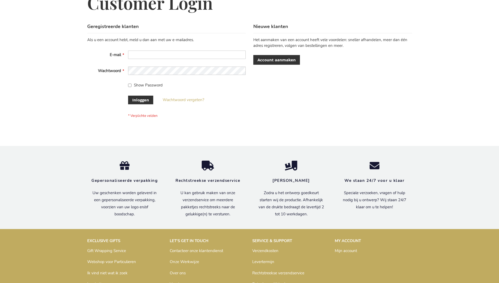
scroll to position [178, 0]
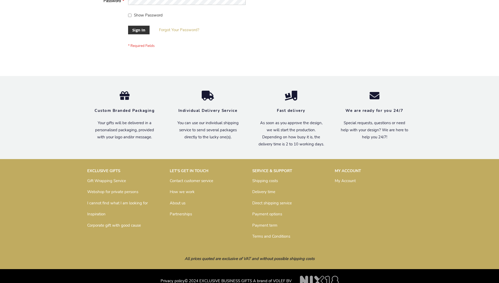
scroll to position [168, 0]
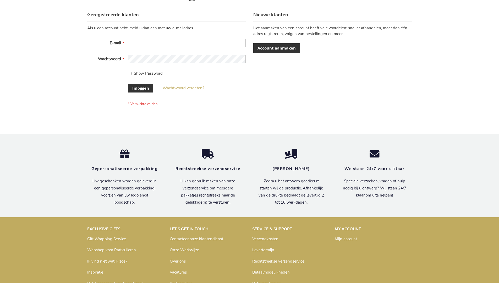
scroll to position [178, 0]
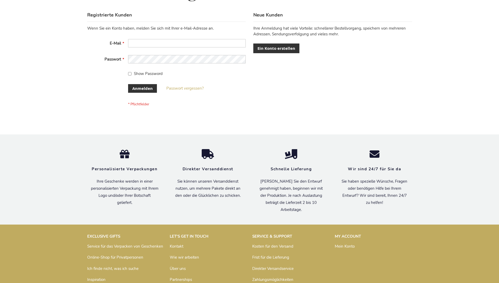
scroll to position [175, 0]
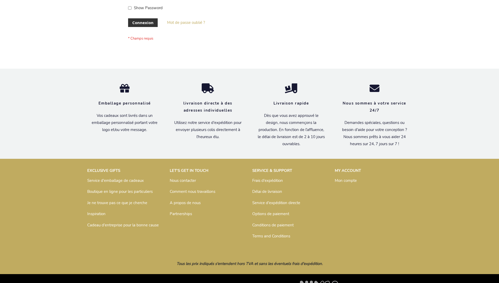
scroll to position [181, 0]
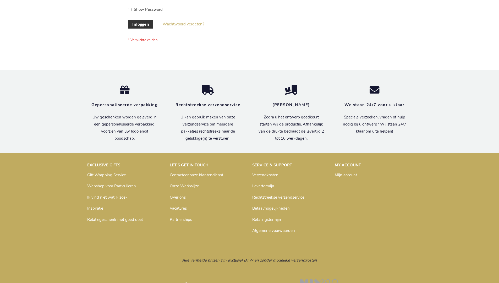
scroll to position [178, 0]
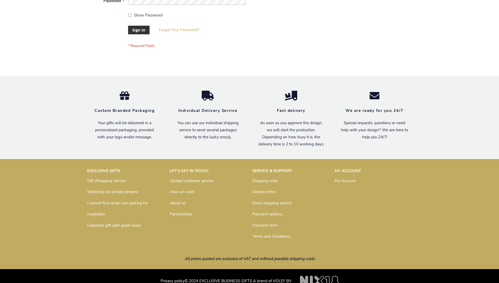
scroll to position [168, 0]
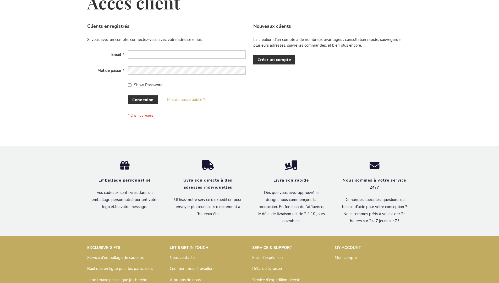
scroll to position [181, 0]
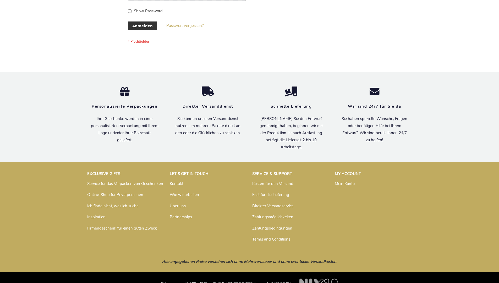
scroll to position [175, 0]
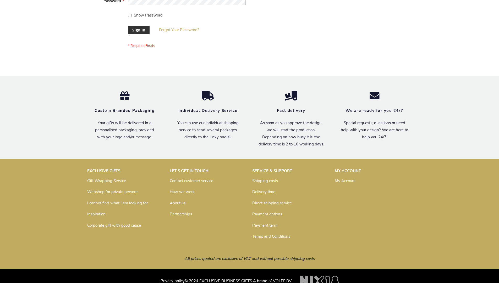
scroll to position [168, 0]
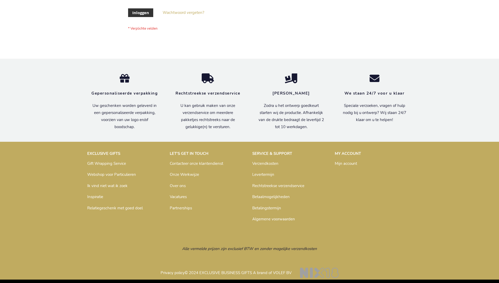
scroll to position [178, 0]
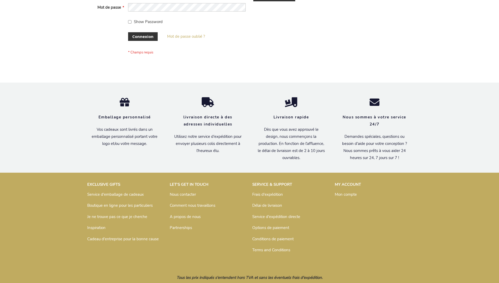
scroll to position [181, 0]
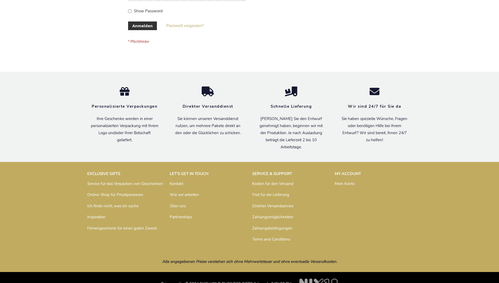
scroll to position [175, 0]
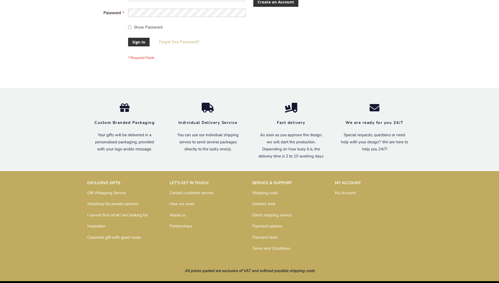
scroll to position [168, 0]
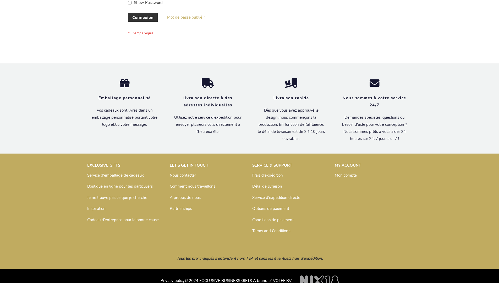
scroll to position [181, 0]
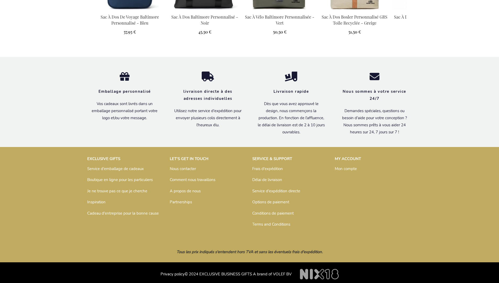
scroll to position [723, 0]
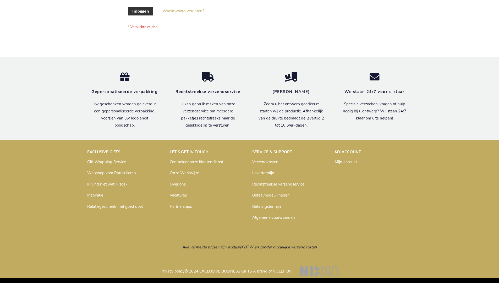
scroll to position [178, 0]
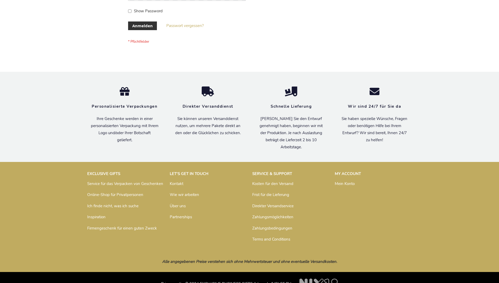
scroll to position [175, 0]
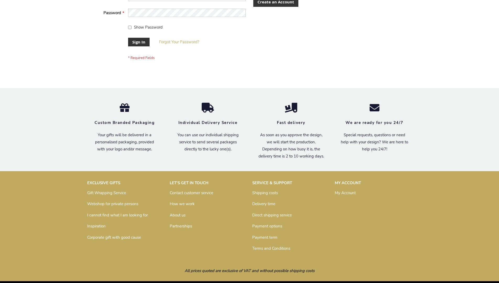
scroll to position [168, 0]
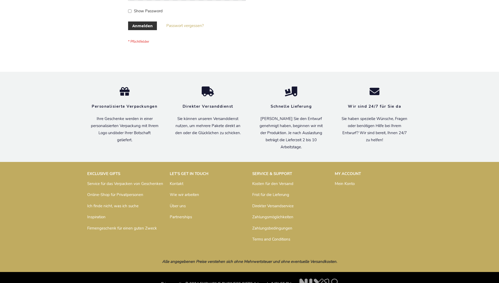
scroll to position [175, 0]
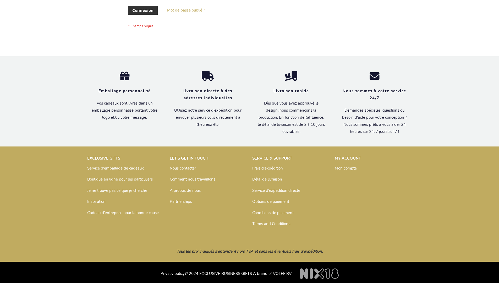
scroll to position [181, 0]
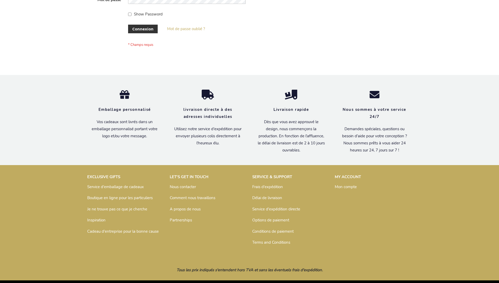
scroll to position [181, 0]
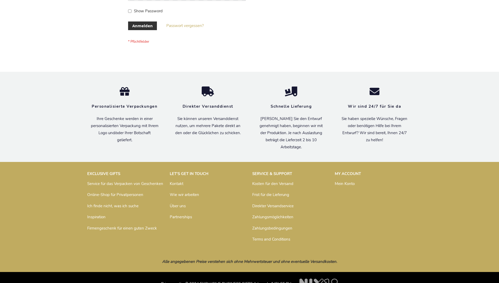
scroll to position [175, 0]
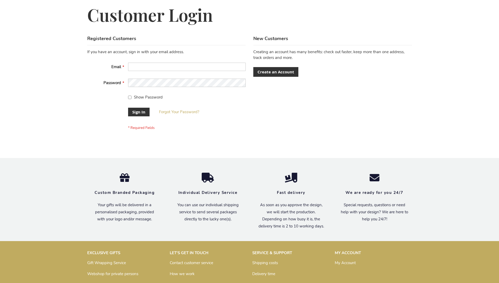
scroll to position [168, 0]
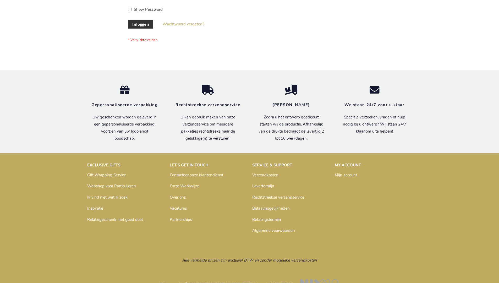
scroll to position [178, 0]
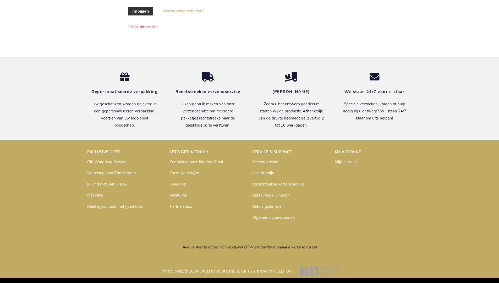
scroll to position [178, 0]
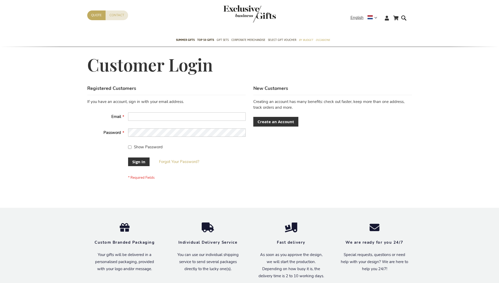
scroll to position [168, 0]
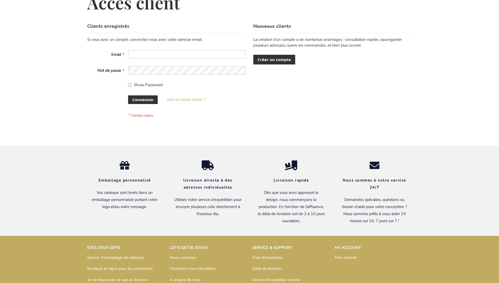
scroll to position [181, 0]
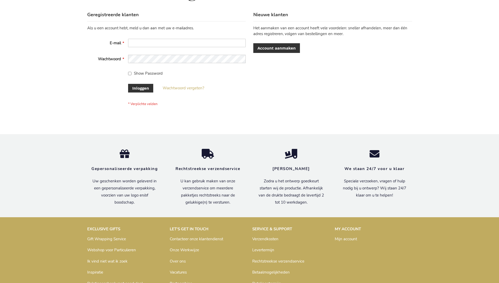
scroll to position [178, 0]
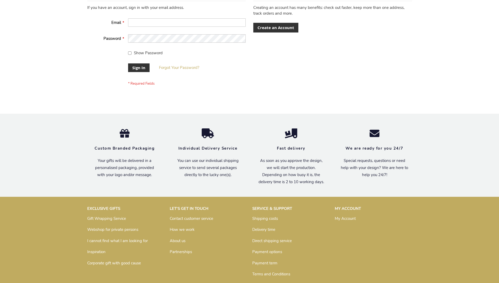
scroll to position [168, 0]
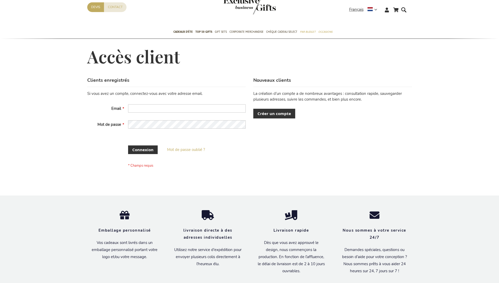
scroll to position [176, 0]
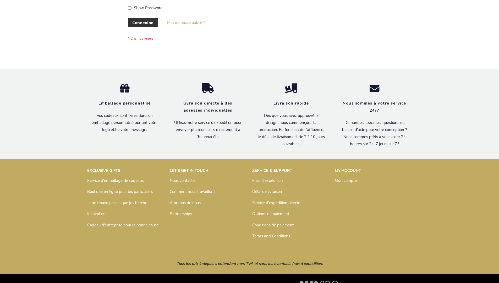
scroll to position [181, 0]
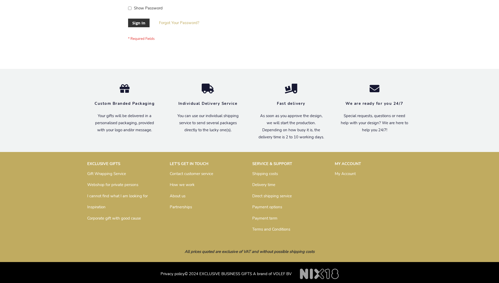
scroll to position [168, 0]
